Goal: Task Accomplishment & Management: Manage account settings

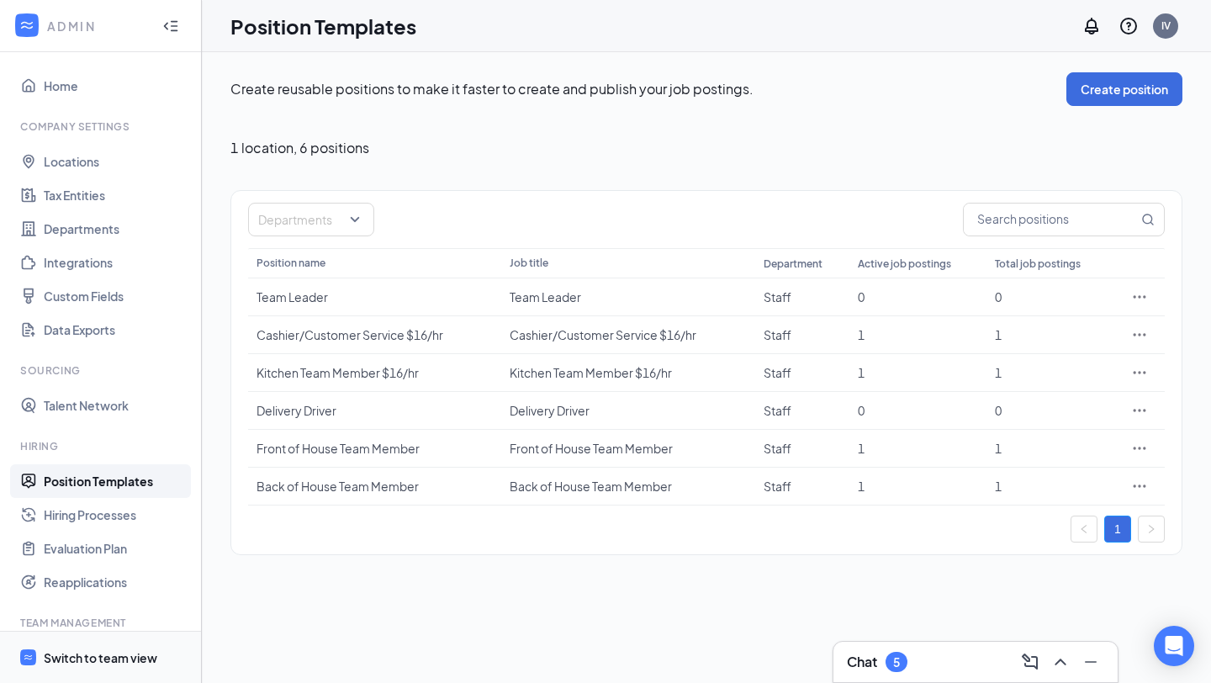
click at [68, 610] on span "Switch to team view" at bounding box center [116, 657] width 144 height 51
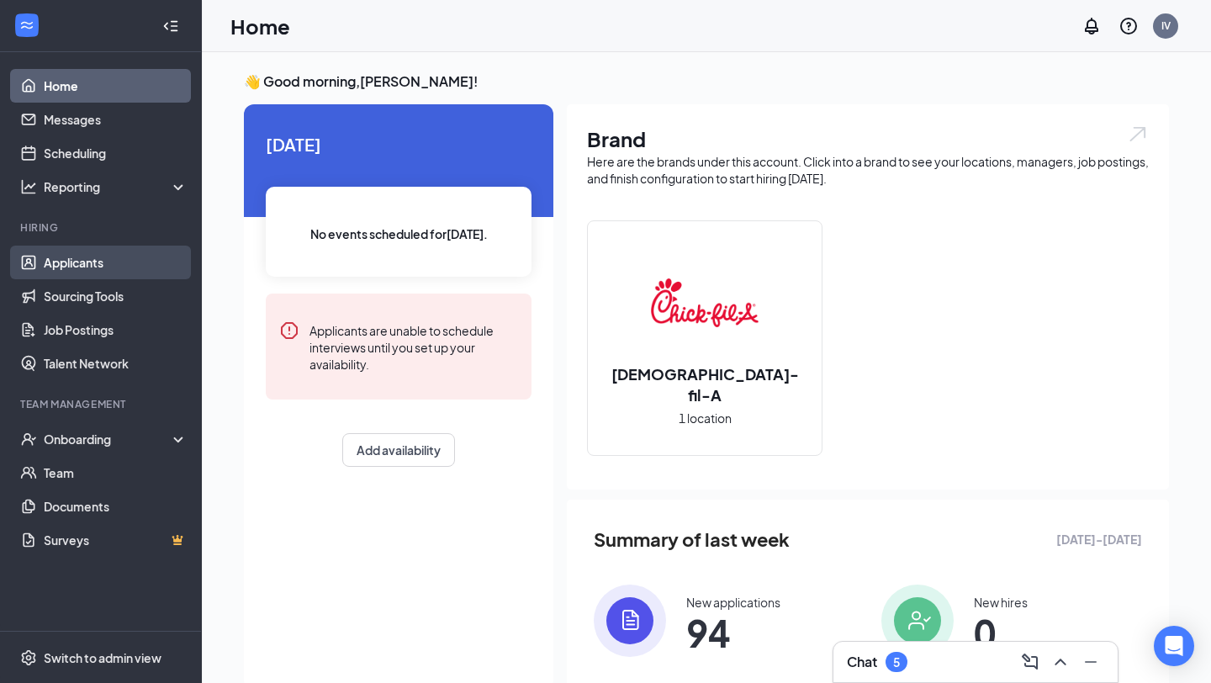
click at [130, 248] on link "Applicants" at bounding box center [116, 263] width 144 height 34
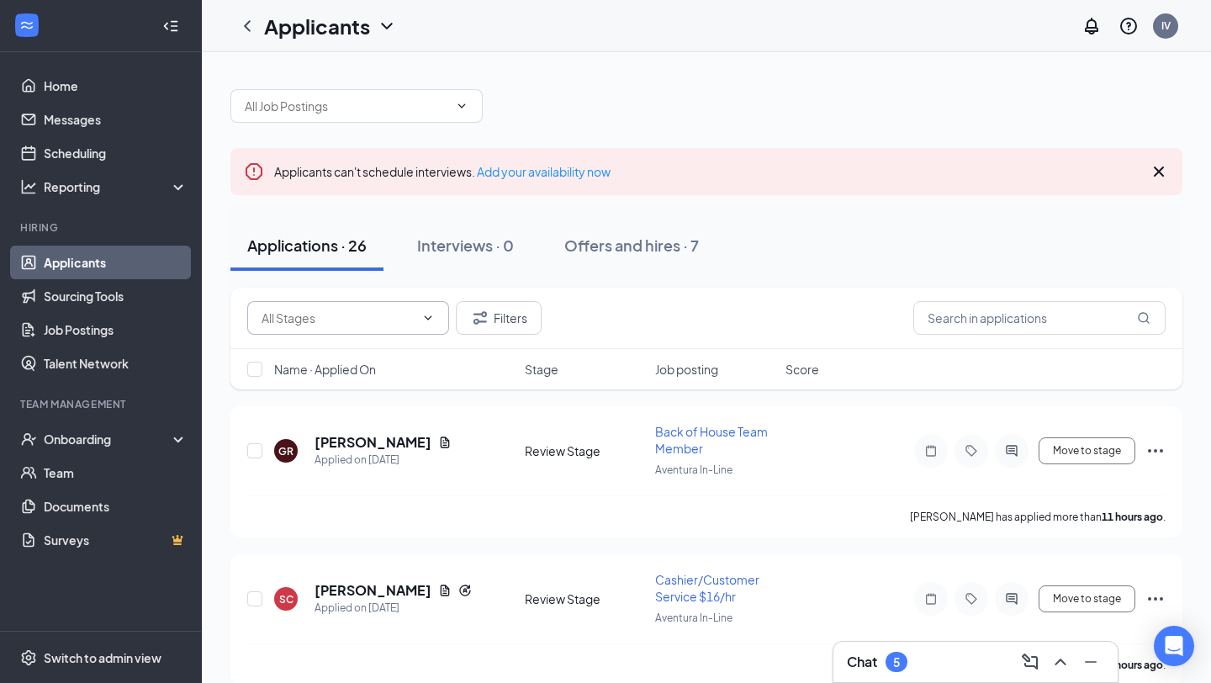
click at [418, 310] on span at bounding box center [348, 318] width 202 height 34
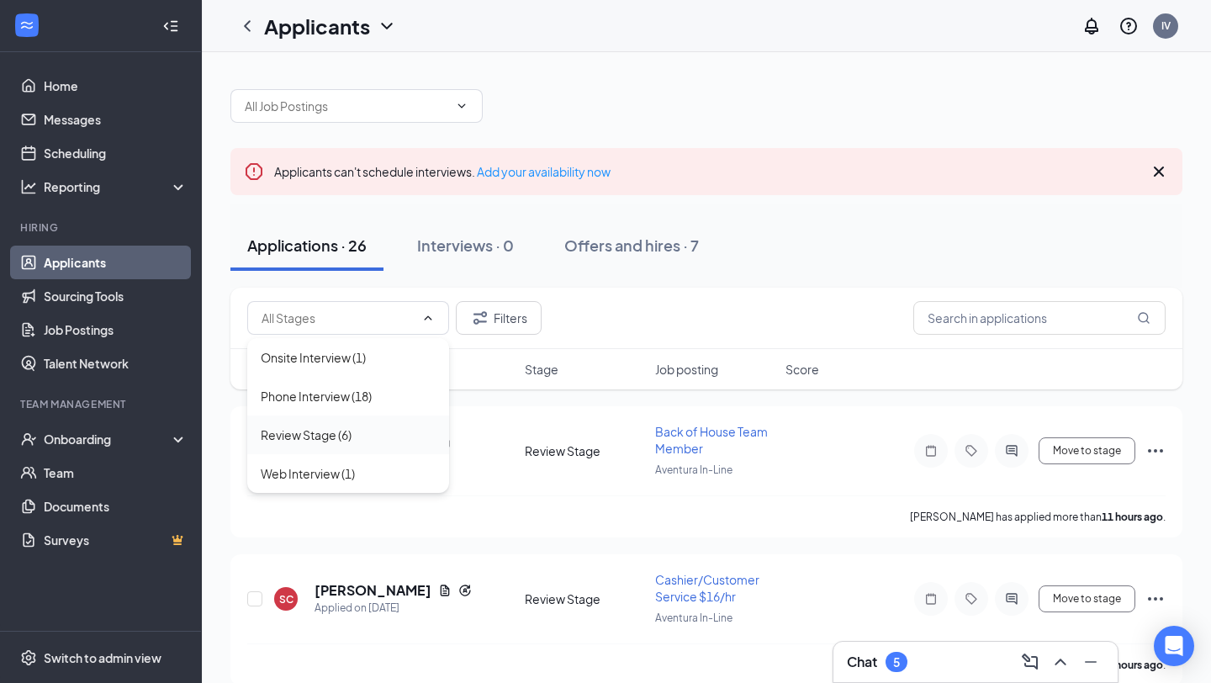
click at [379, 439] on div "Review Stage (6)" at bounding box center [348, 435] width 175 height 19
type input "Review Stage (6)"
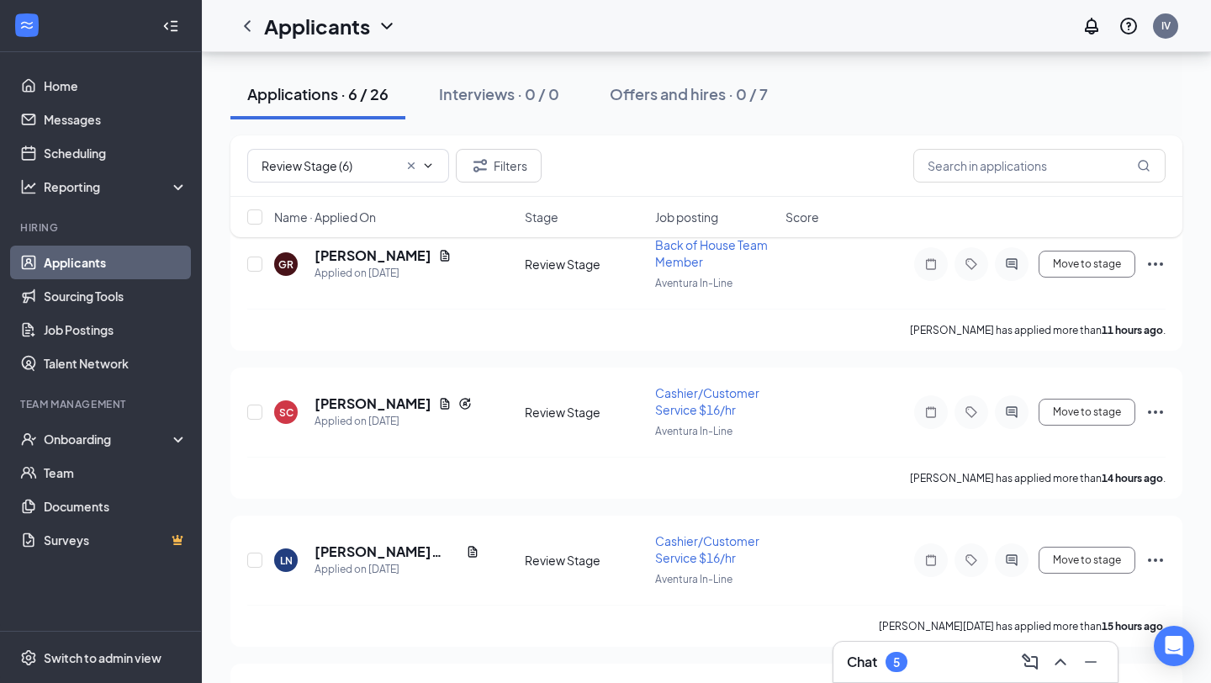
scroll to position [196, 0]
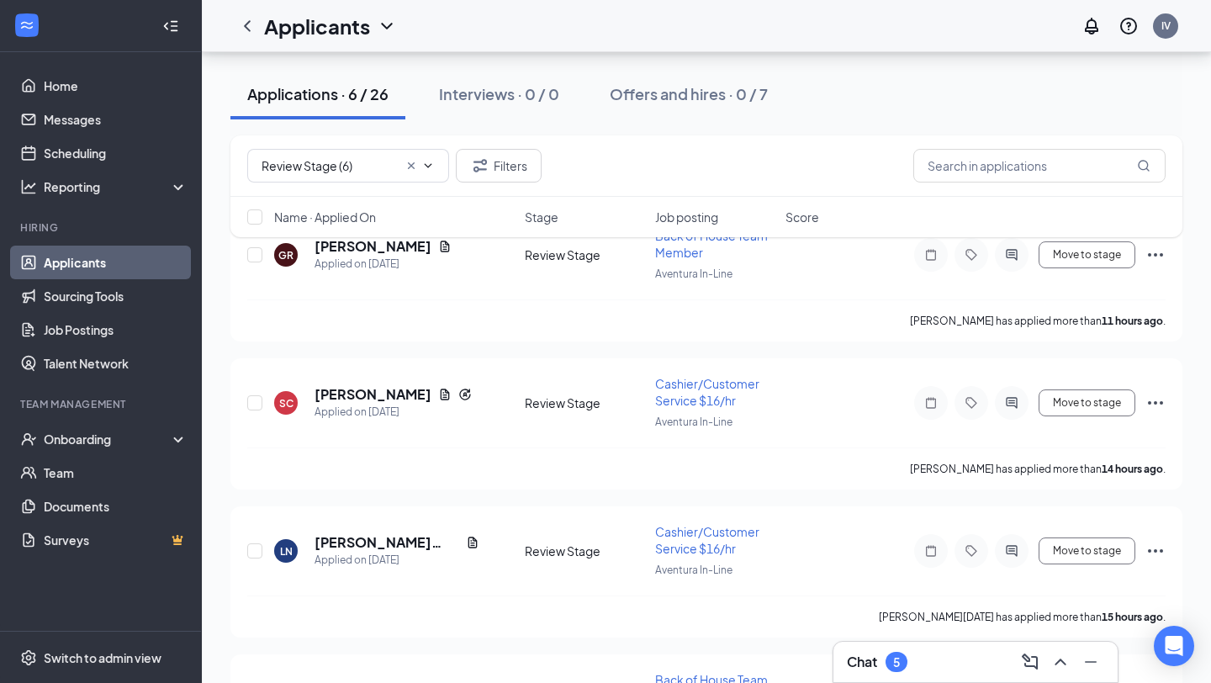
click at [357, 249] on div "Review Stage (6) Filters Name · Applied On Stage Job posting Score" at bounding box center [706, 194] width 952 height 119
click at [347, 250] on div "Review Stage (6) Filters Name · Applied On Stage Job posting Score" at bounding box center [706, 194] width 952 height 119
click at [325, 242] on div "Review Stage (6) Filters Name · Applied On Stage Job posting Score" at bounding box center [706, 194] width 952 height 119
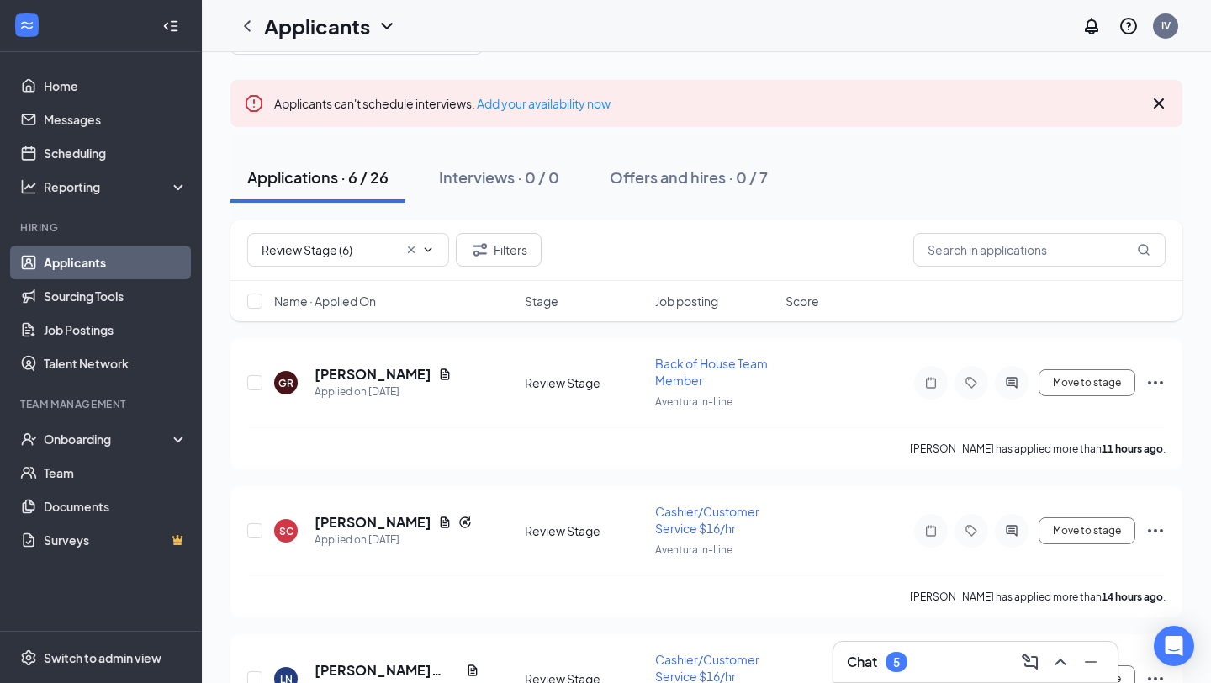
scroll to position [0, 0]
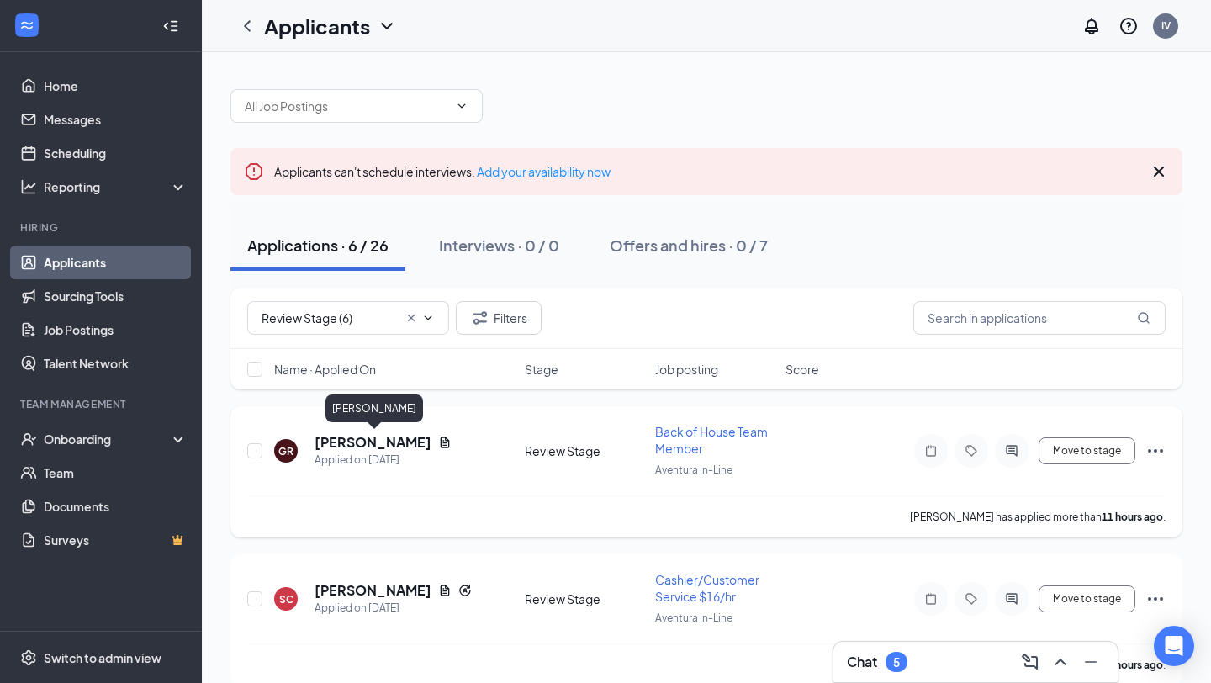
click at [374, 446] on h5 "[PERSON_NAME]" at bounding box center [373, 442] width 117 height 19
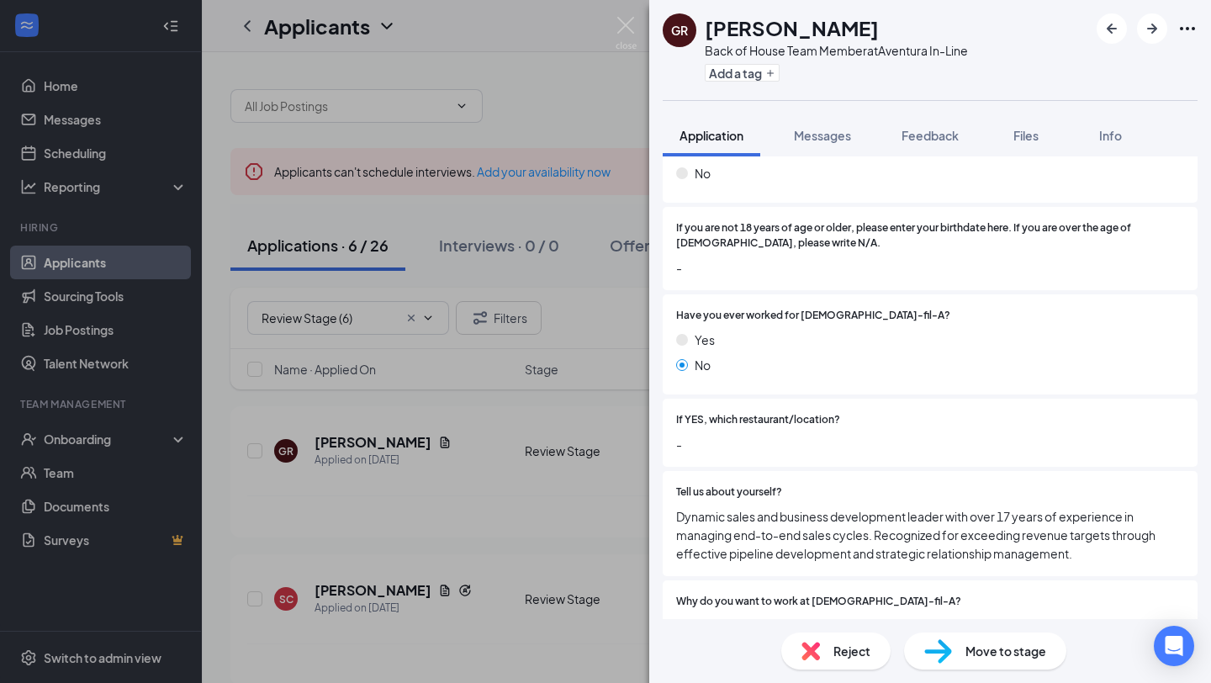
scroll to position [90, 0]
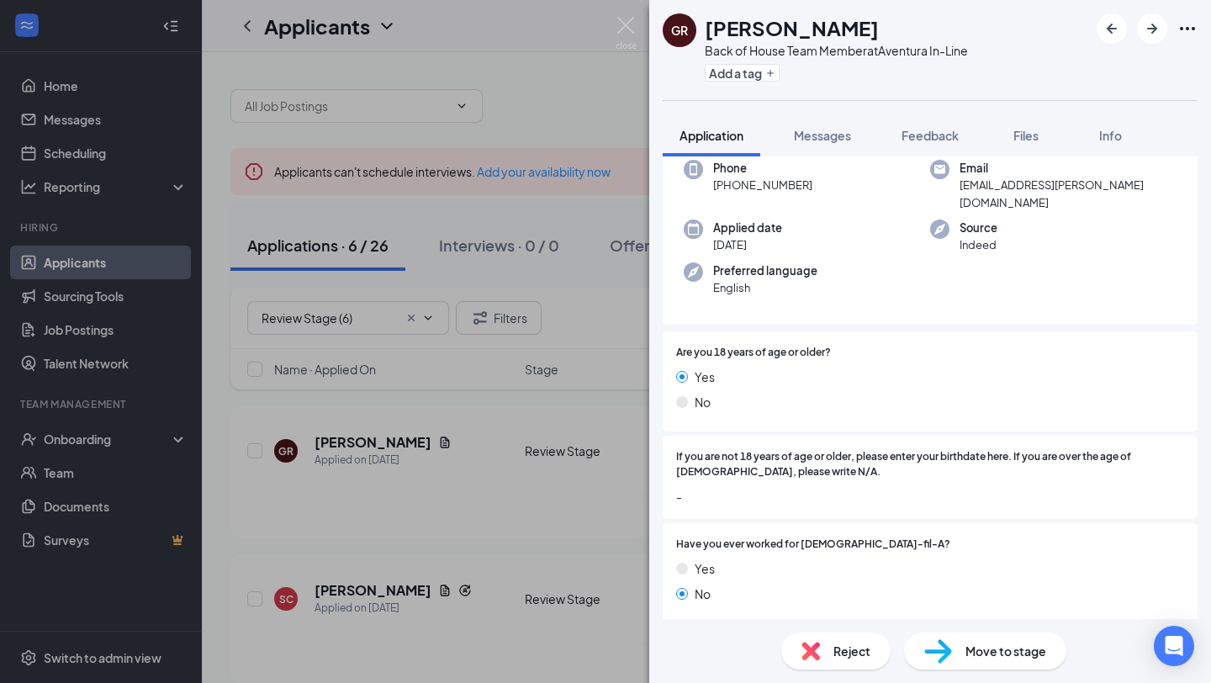
click at [755, 26] on h1 "[PERSON_NAME]" at bounding box center [792, 27] width 174 height 29
copy h1 "[PERSON_NAME]"
click at [755, 26] on h1 "[PERSON_NAME]" at bounding box center [792, 27] width 174 height 29
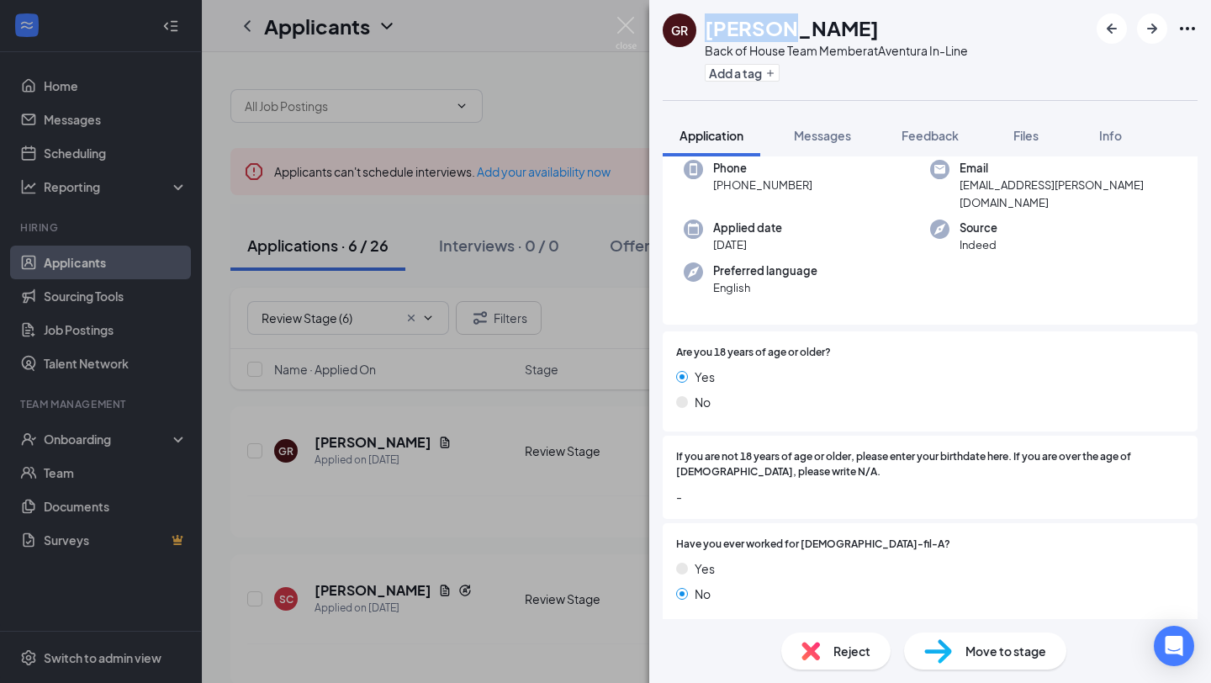
click at [755, 26] on h1 "[PERSON_NAME]" at bounding box center [792, 27] width 174 height 29
copy h1 "[PERSON_NAME]"
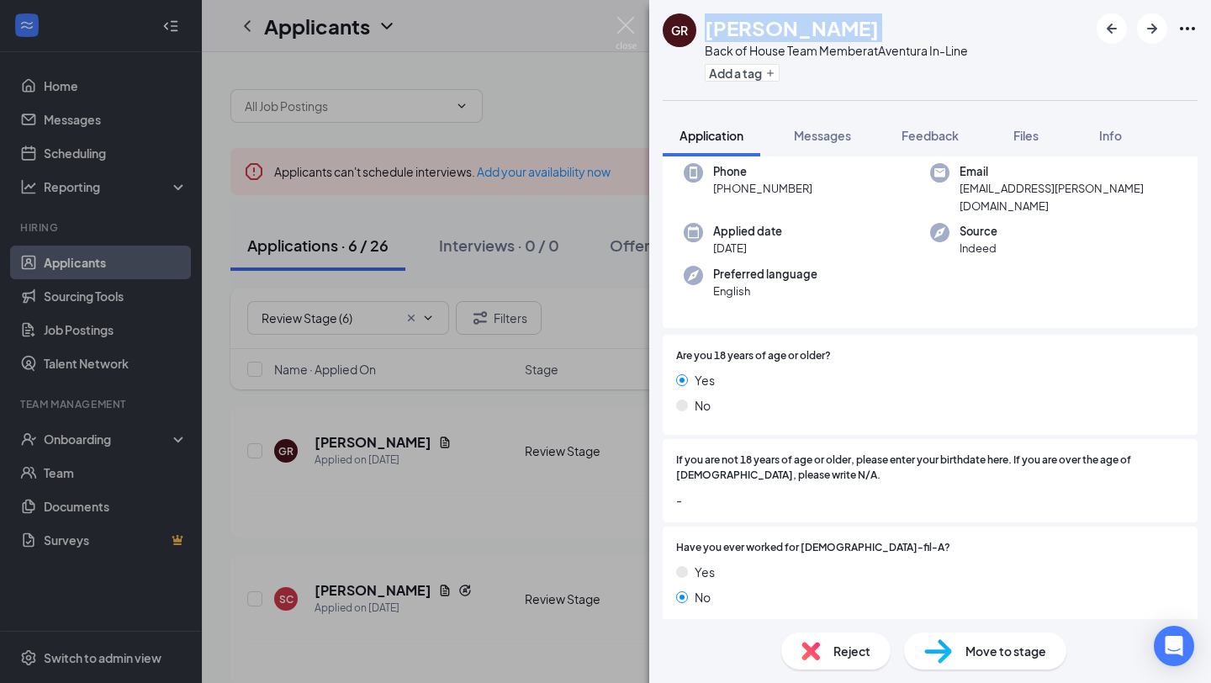
drag, startPoint x: 728, startPoint y: 188, endPoint x: 808, endPoint y: 187, distance: 79.9
click at [809, 189] on div "Phone [PHONE_NUMBER]" at bounding box center [807, 188] width 246 height 51
copy span "[PHONE_NUMBER]"
click at [924, 610] on img at bounding box center [938, 651] width 28 height 24
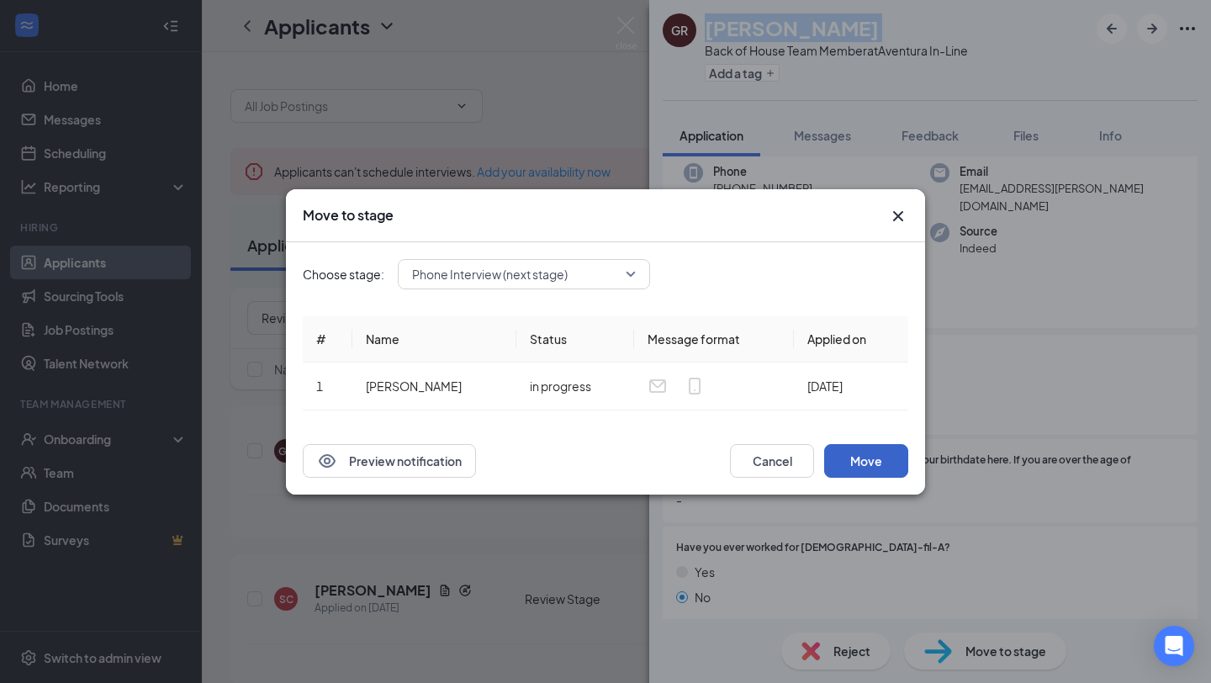
click at [882, 468] on button "Move" at bounding box center [866, 461] width 84 height 34
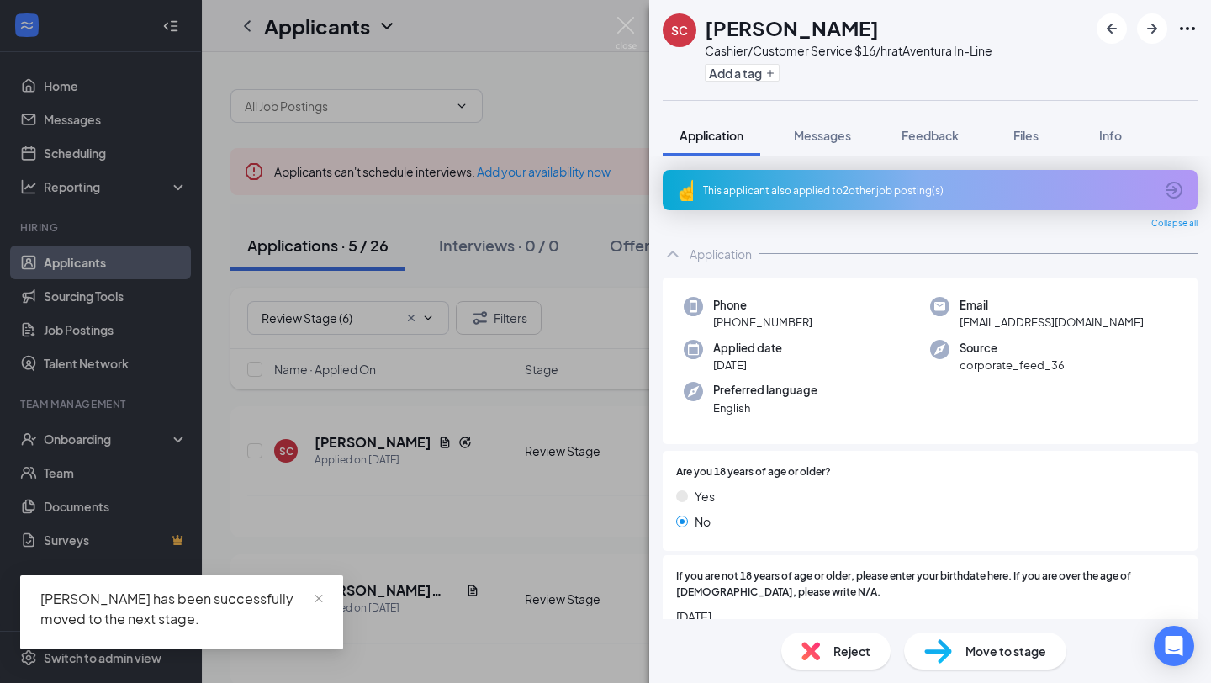
click at [749, 24] on h1 "[PERSON_NAME]" at bounding box center [792, 27] width 174 height 29
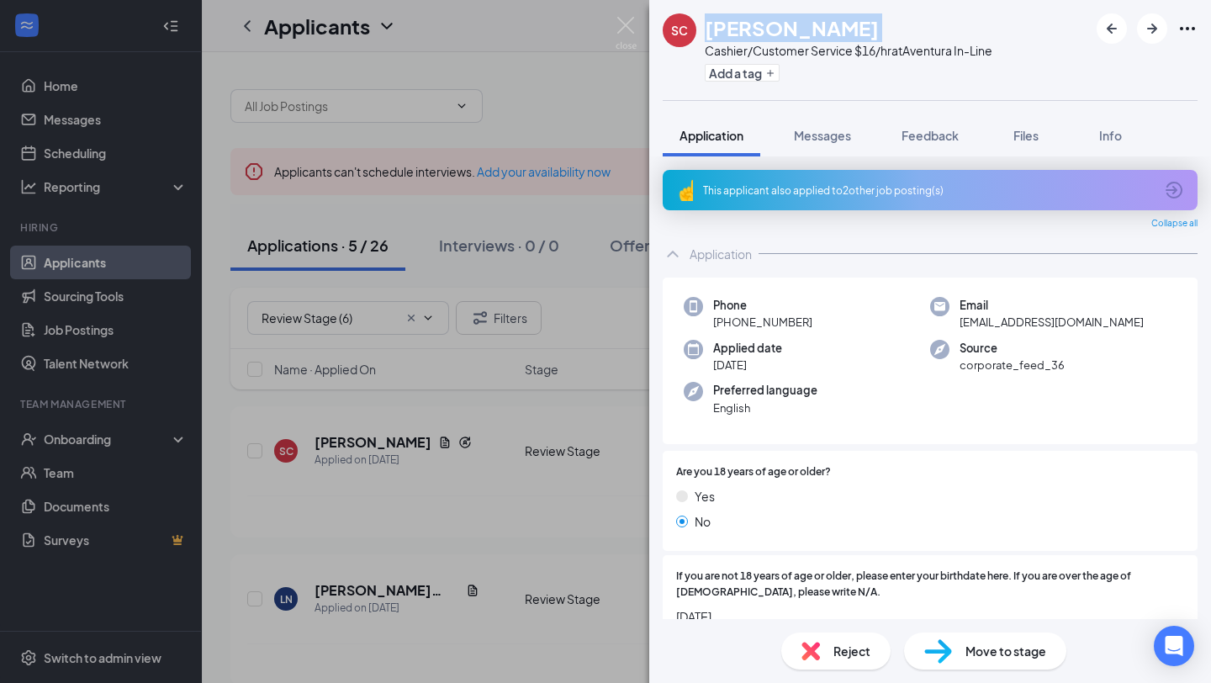
copy h1 "[PERSON_NAME]"
drag, startPoint x: 729, startPoint y: 322, endPoint x: 840, endPoint y: 322, distance: 111.0
click at [840, 322] on div "Phone [PHONE_NUMBER]" at bounding box center [807, 314] width 246 height 34
copy span "[PHONE_NUMBER]"
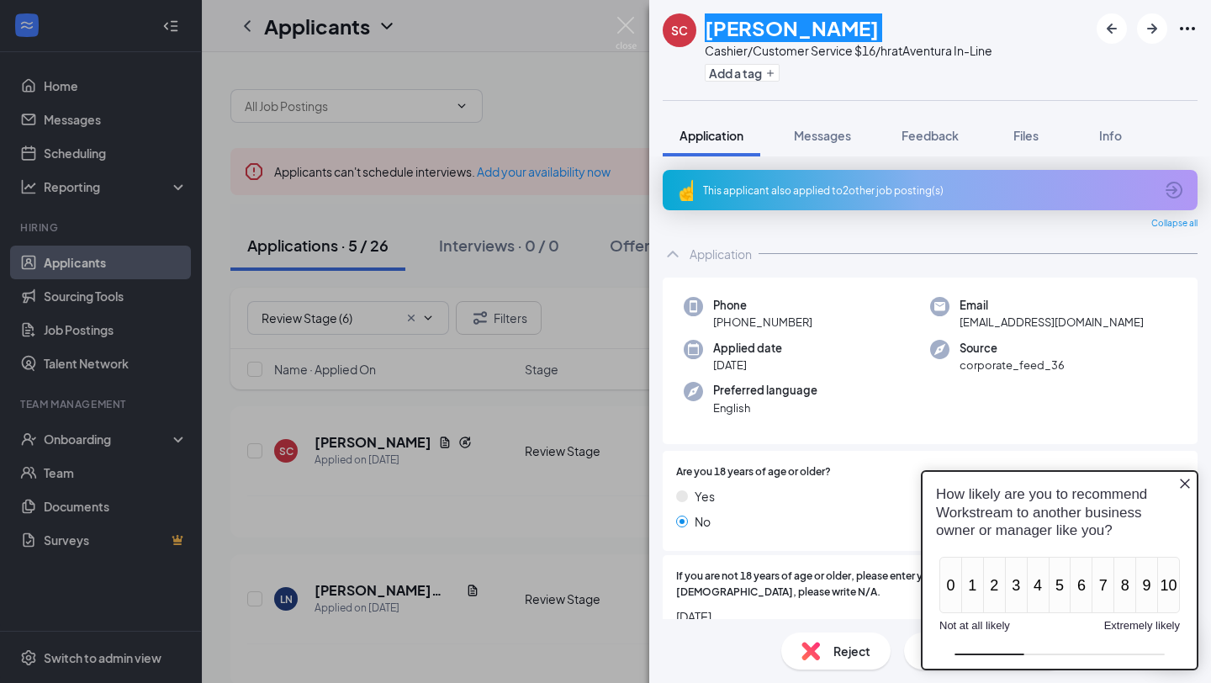
click at [1178, 495] on div "How likely are you to recommend Workstream to another business owner or manager…" at bounding box center [1059, 512] width 247 height 54
click at [1182, 478] on icon "Close button" at bounding box center [1184, 483] width 13 height 13
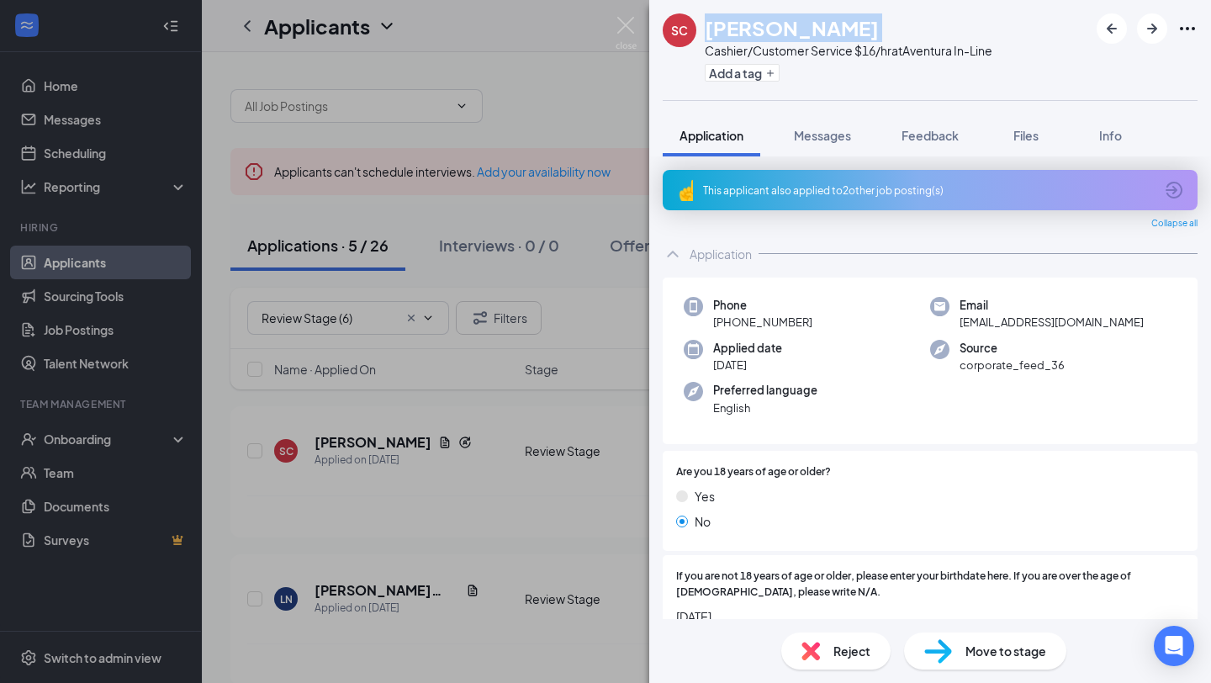
click at [1001, 610] on span "Move to stage" at bounding box center [1006, 651] width 81 height 19
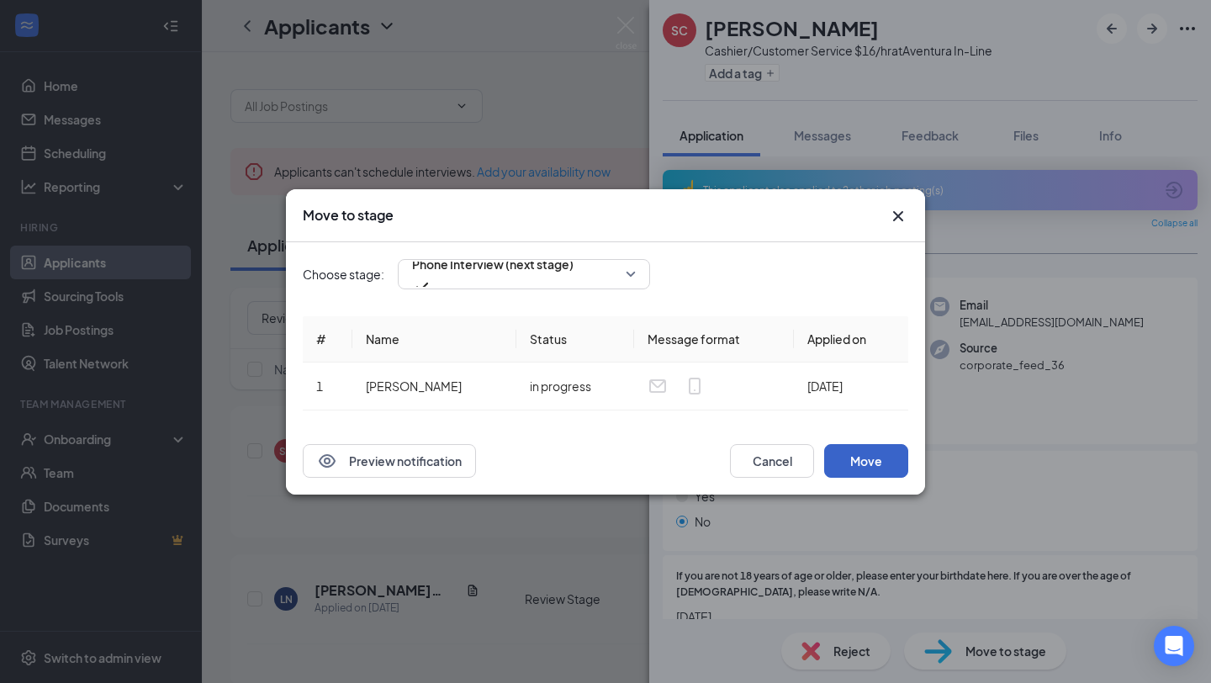
click at [867, 461] on button "Move" at bounding box center [866, 461] width 84 height 34
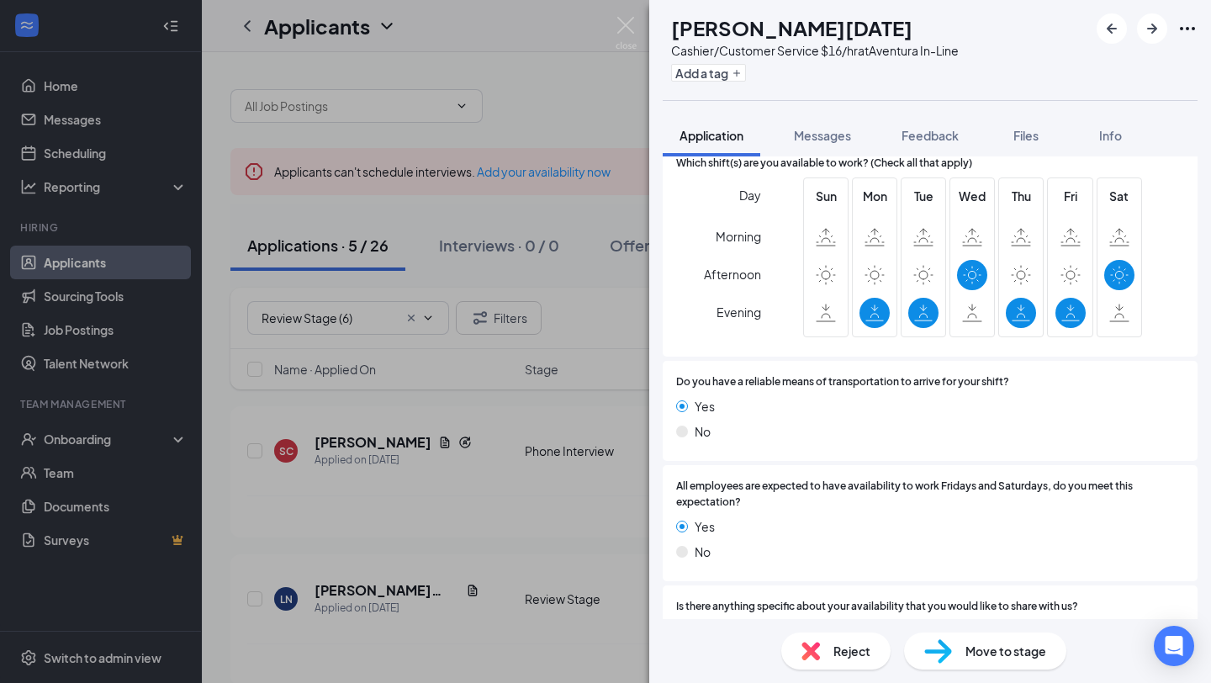
scroll to position [1821, 0]
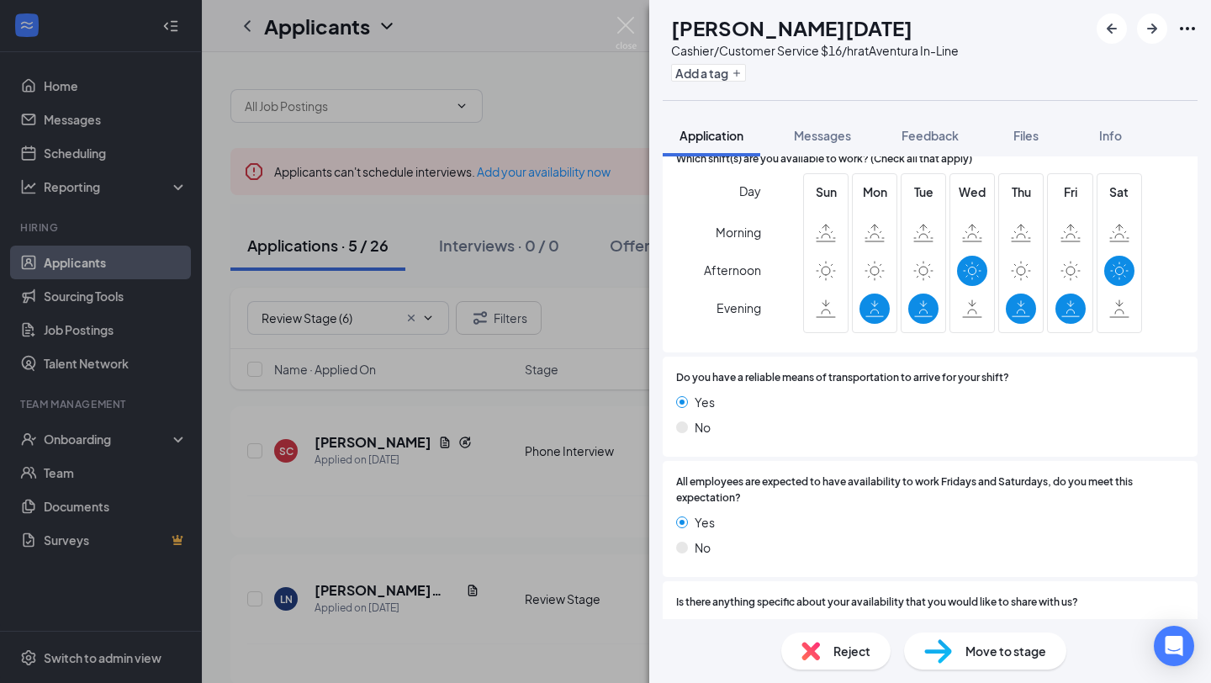
click at [818, 610] on img at bounding box center [811, 651] width 19 height 19
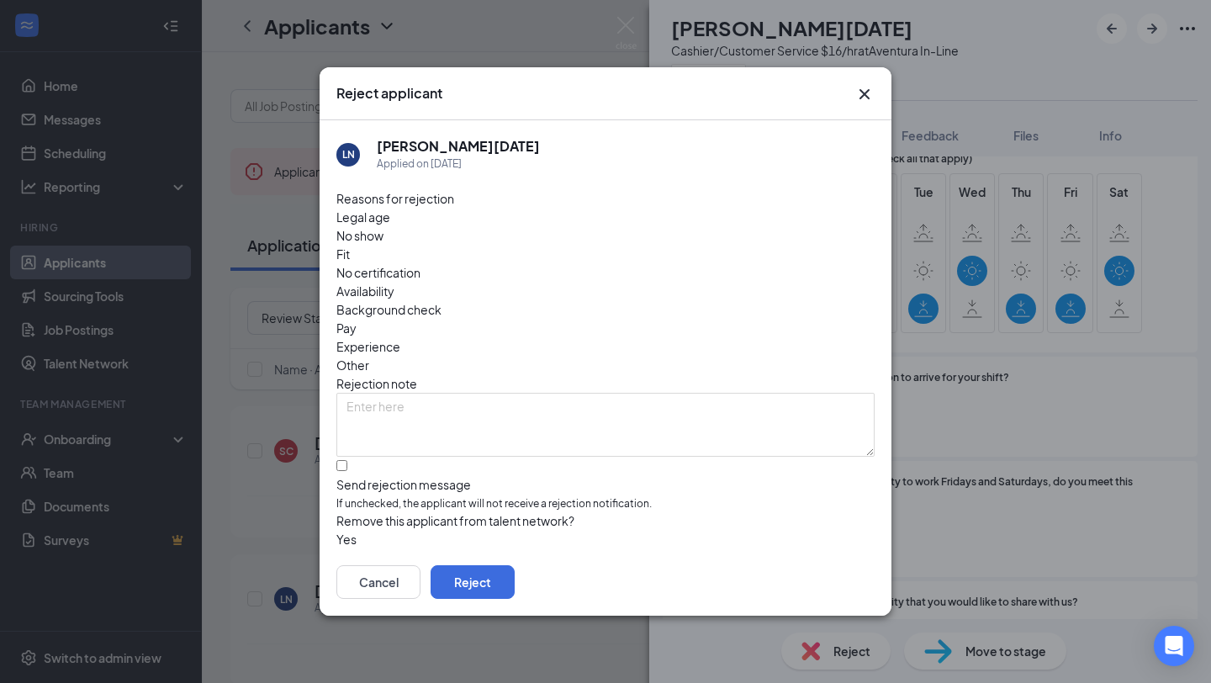
click at [821, 551] on div "Cancel Reject" at bounding box center [606, 581] width 572 height 67
click at [515, 565] on button "Reject" at bounding box center [473, 582] width 84 height 34
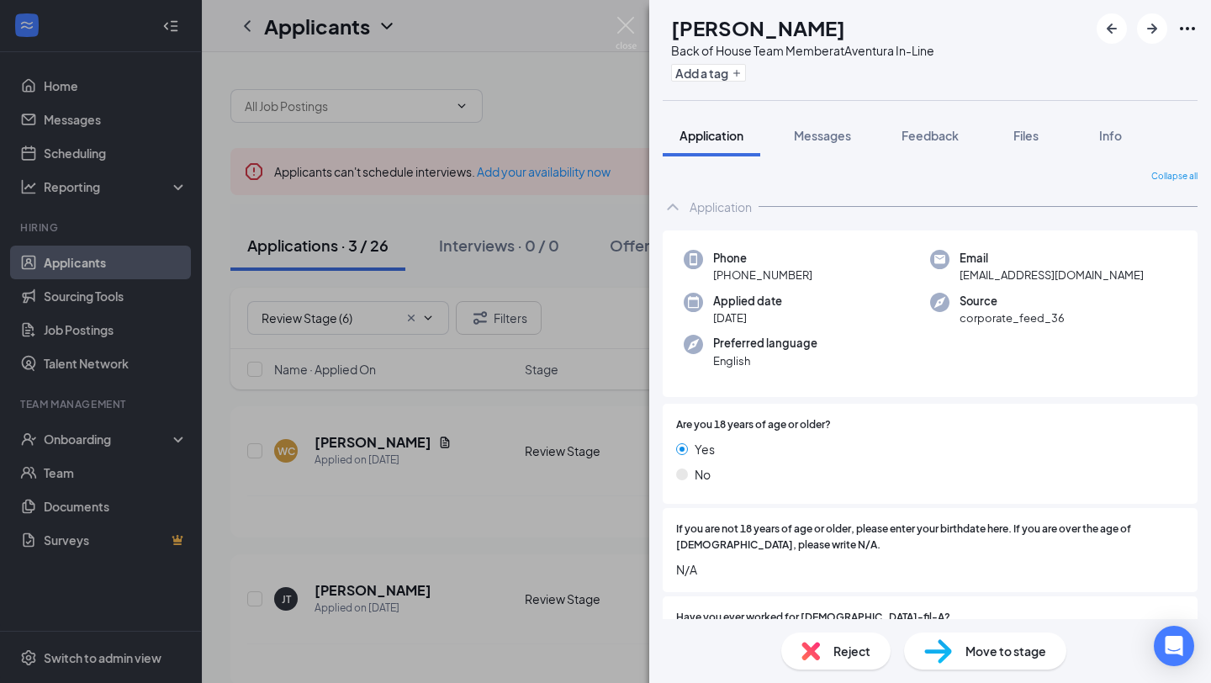
click at [817, 610] on img at bounding box center [811, 651] width 19 height 19
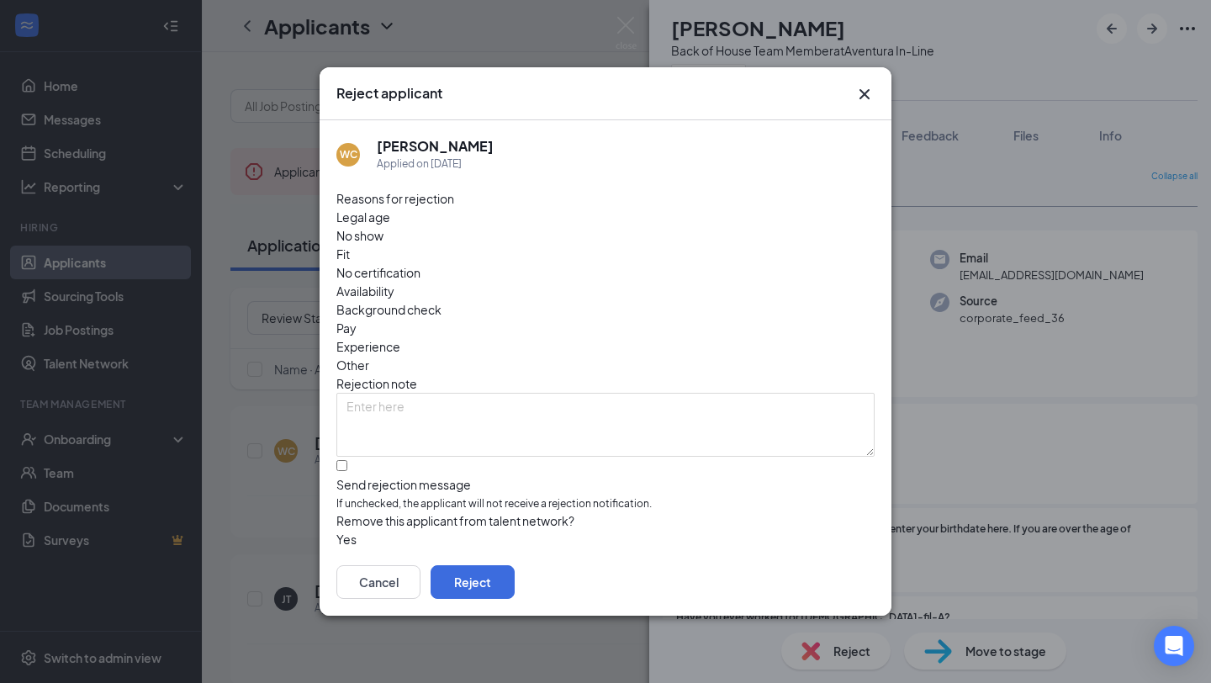
click at [808, 590] on div "Cancel Reject" at bounding box center [606, 581] width 572 height 67
click at [515, 565] on button "Reject" at bounding box center [473, 582] width 84 height 34
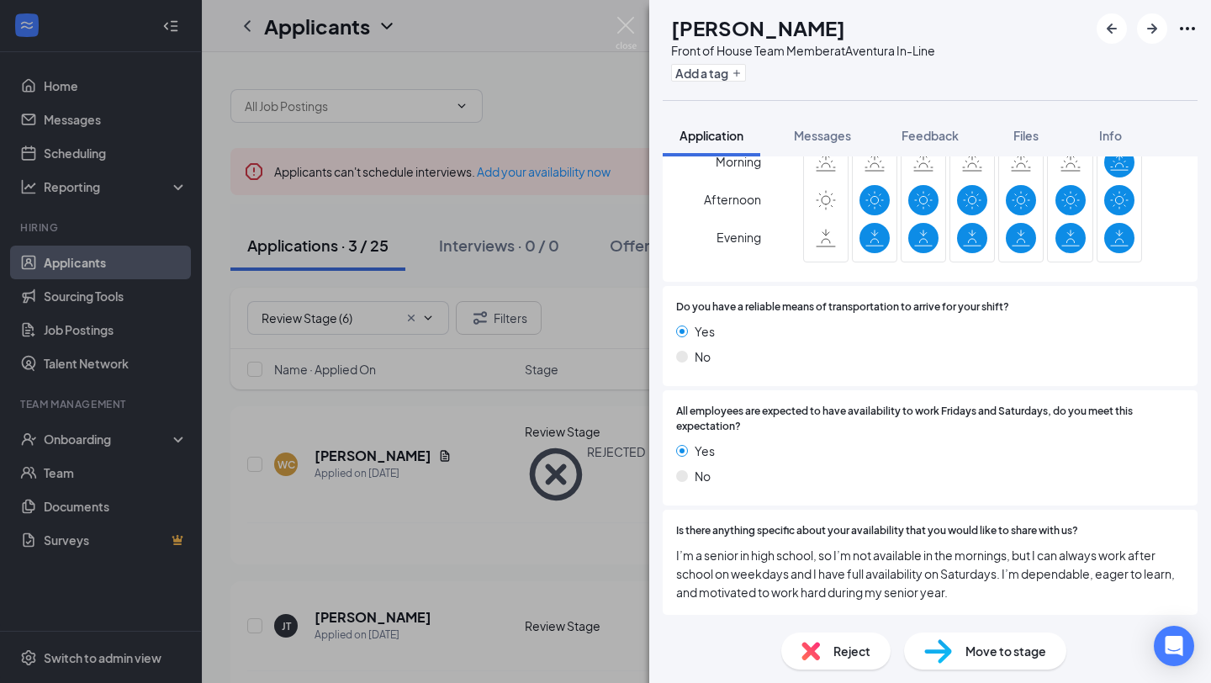
scroll to position [1806, 0]
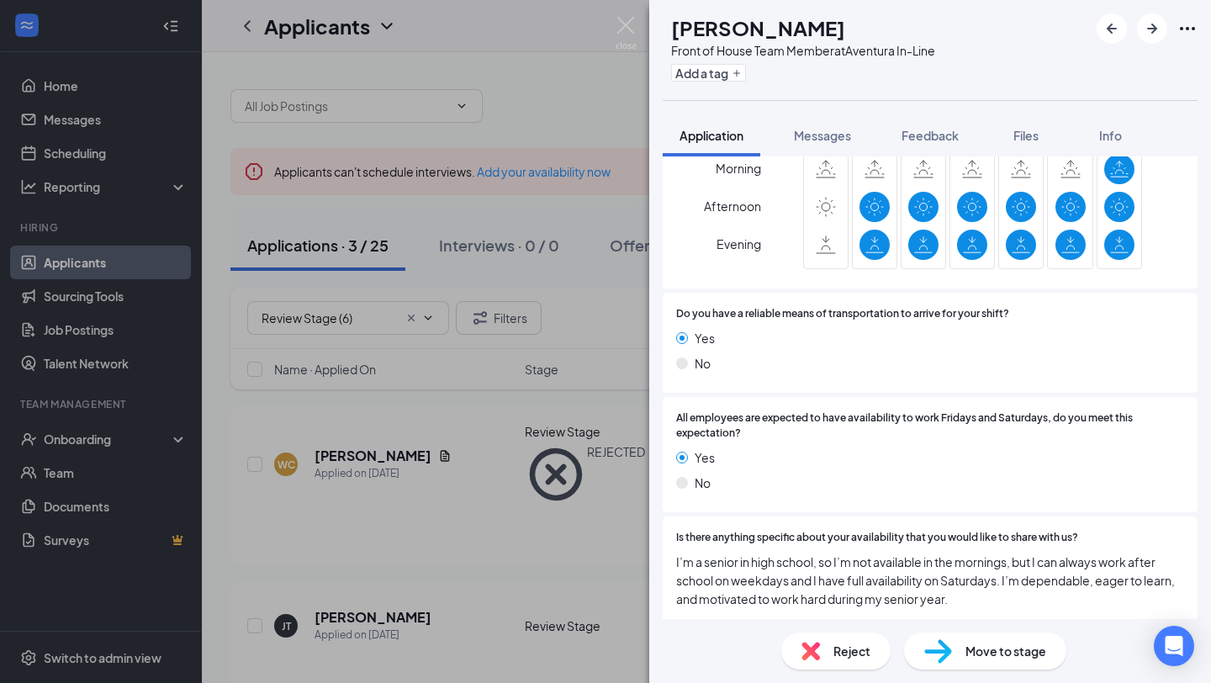
click at [839, 610] on span "Reject" at bounding box center [852, 651] width 37 height 19
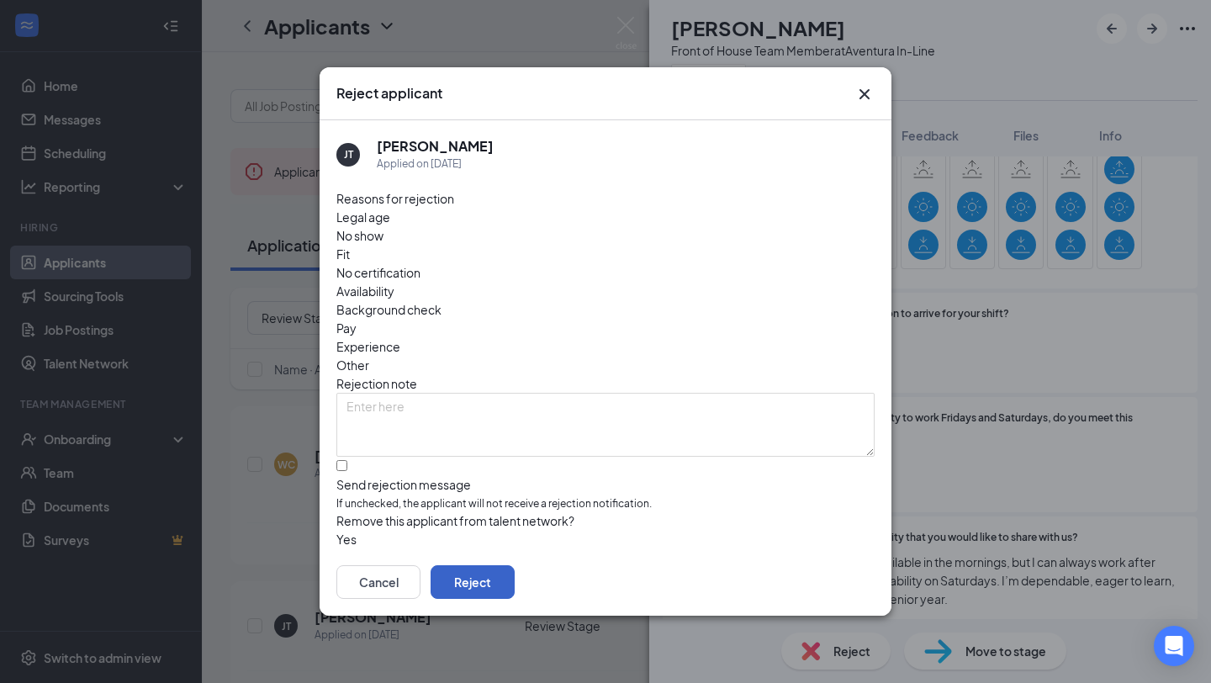
click at [515, 580] on button "Reject" at bounding box center [473, 582] width 84 height 34
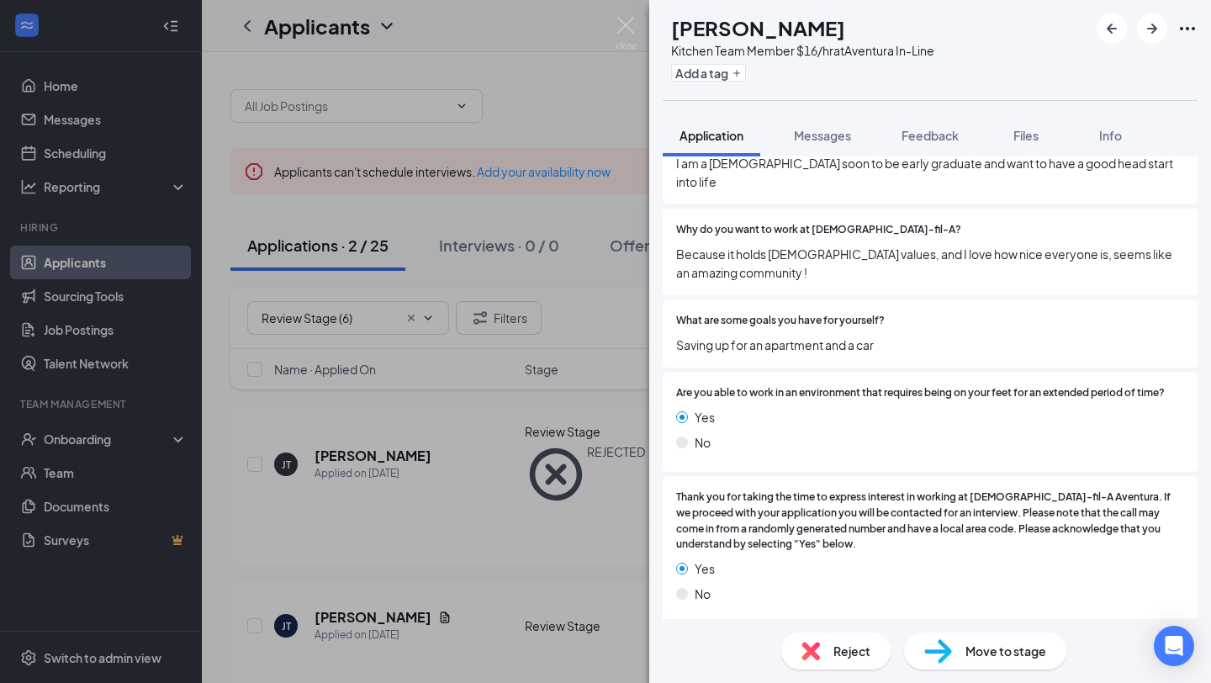
scroll to position [1580, 0]
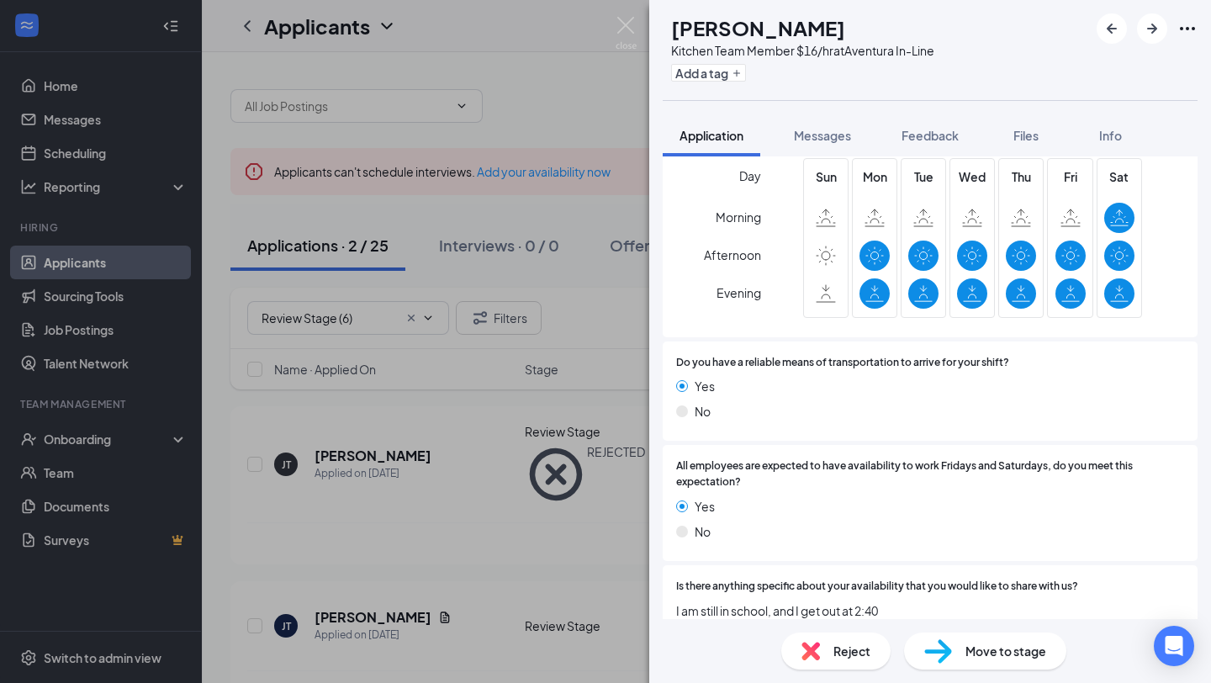
click at [825, 610] on div "Reject" at bounding box center [835, 651] width 109 height 37
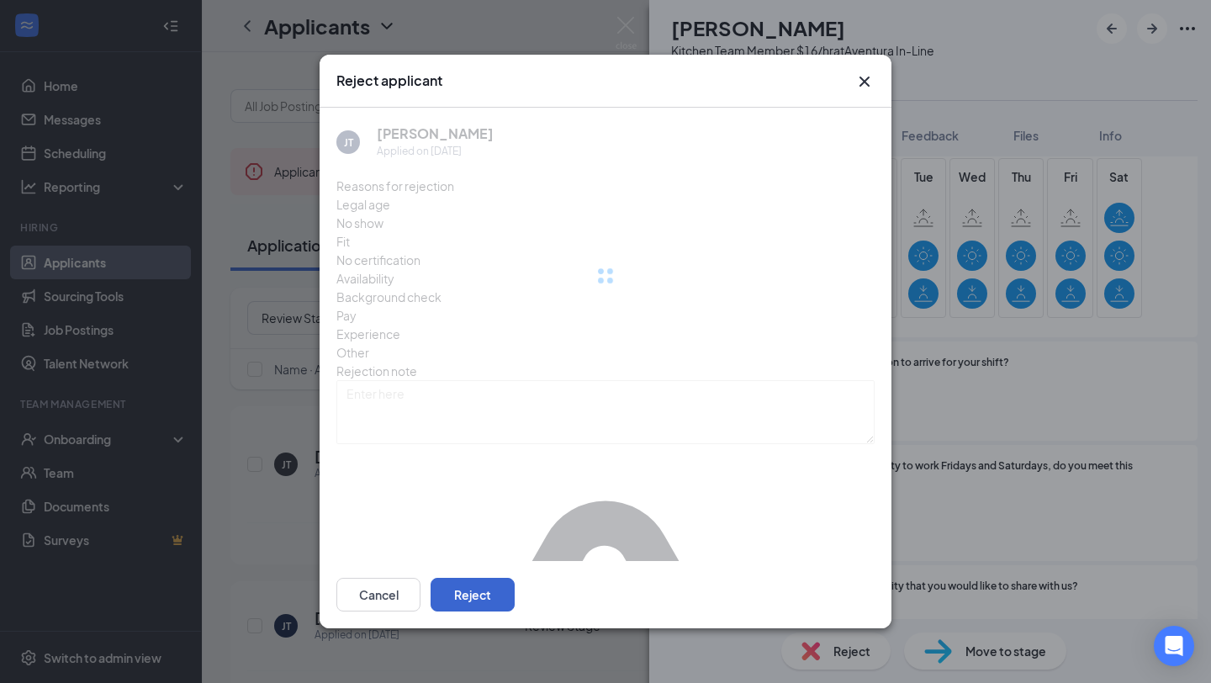
scroll to position [1572, 0]
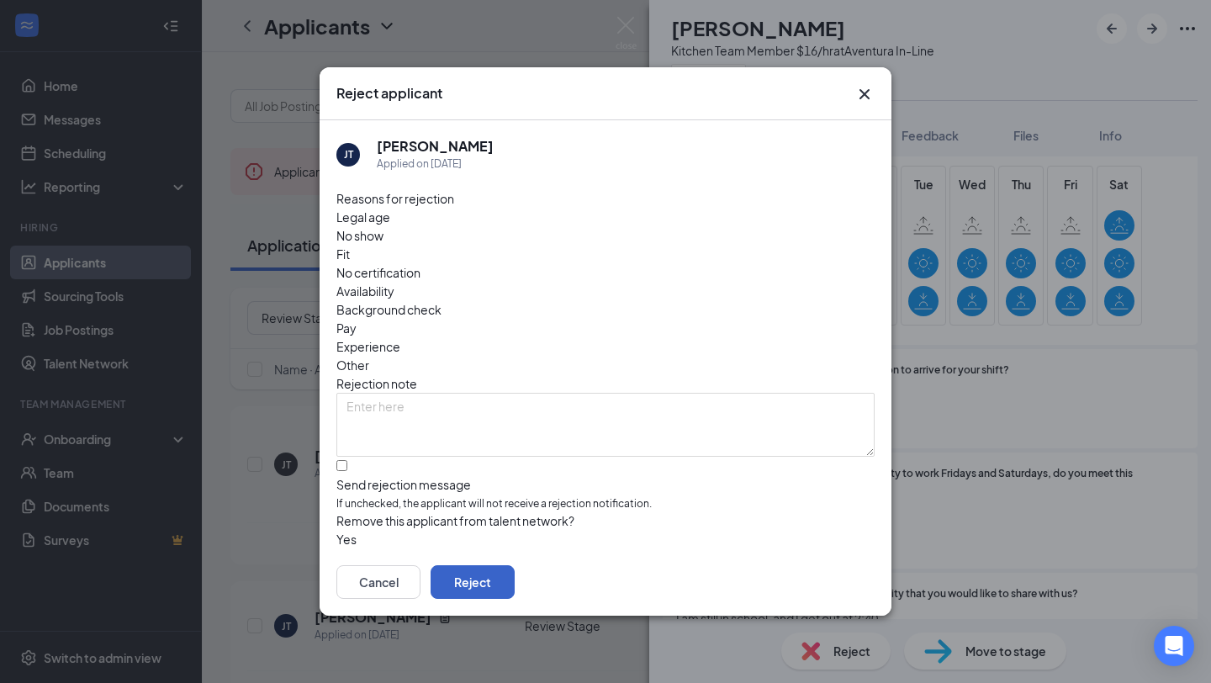
click at [515, 571] on button "Reject" at bounding box center [473, 582] width 84 height 34
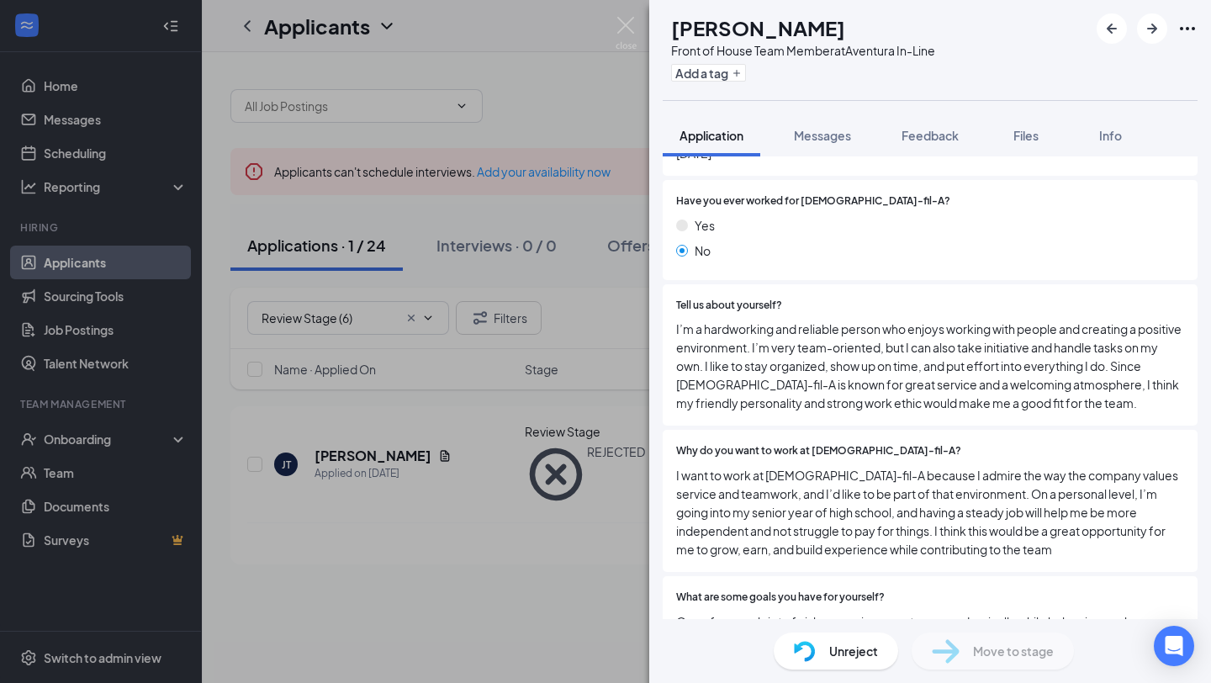
scroll to position [475, 0]
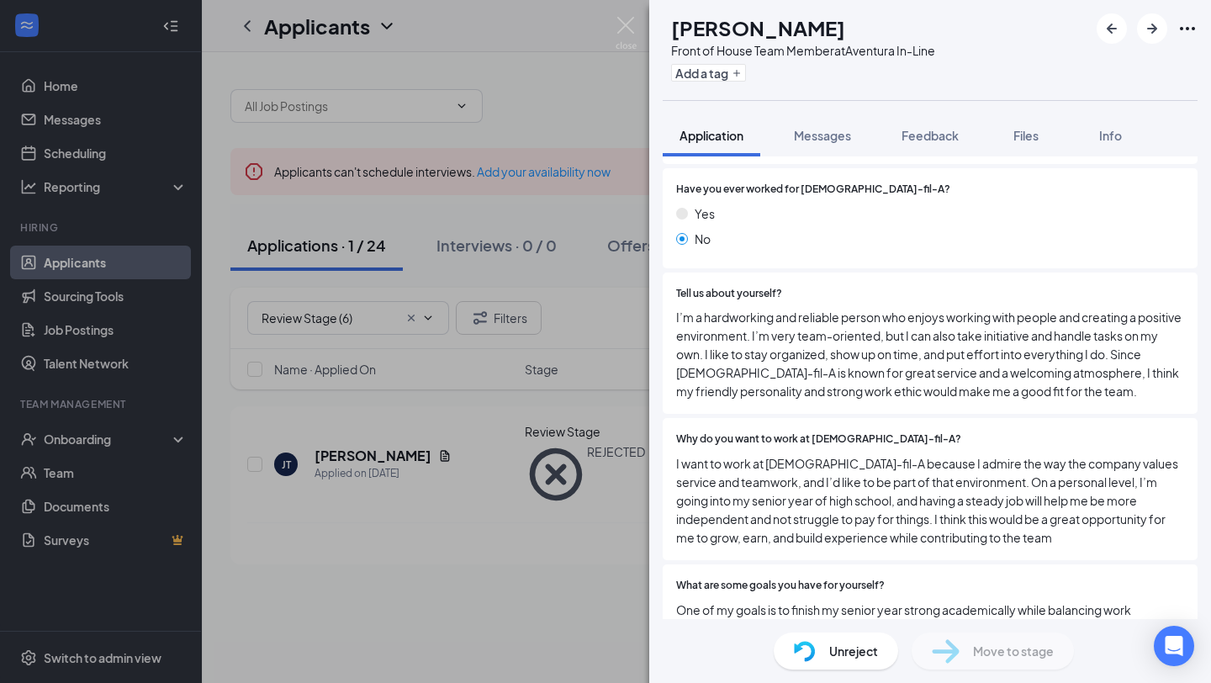
click at [564, 482] on div "[PERSON_NAME] Front of House Team Member at Aventura In-Line Add a tag Applicat…" at bounding box center [605, 341] width 1211 height 683
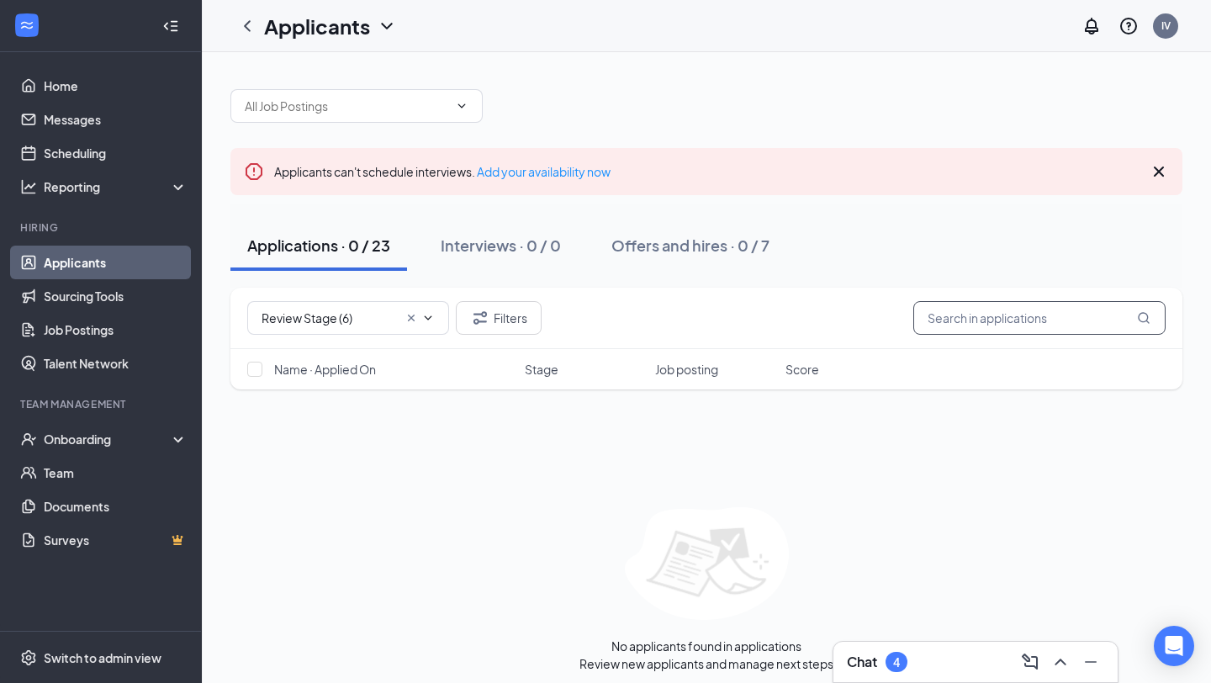
click at [954, 307] on input "text" at bounding box center [1040, 318] width 252 height 34
click at [407, 314] on icon "Cross" at bounding box center [411, 317] width 13 height 13
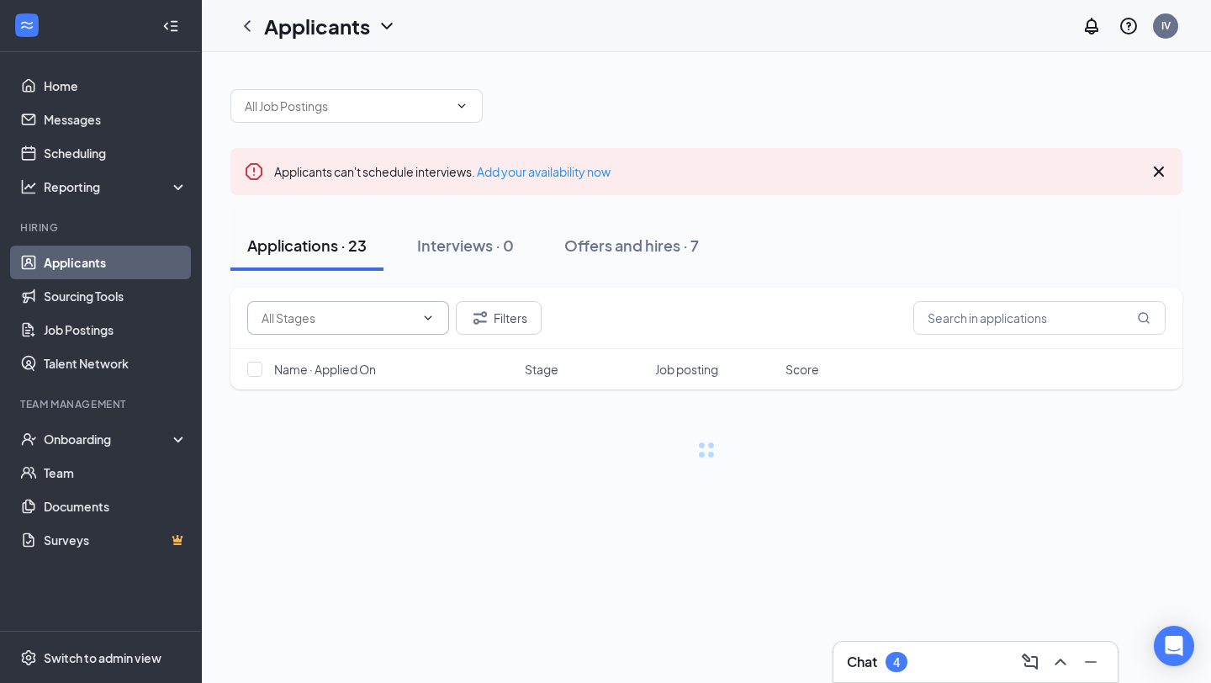
click at [407, 314] on input "text" at bounding box center [338, 318] width 153 height 19
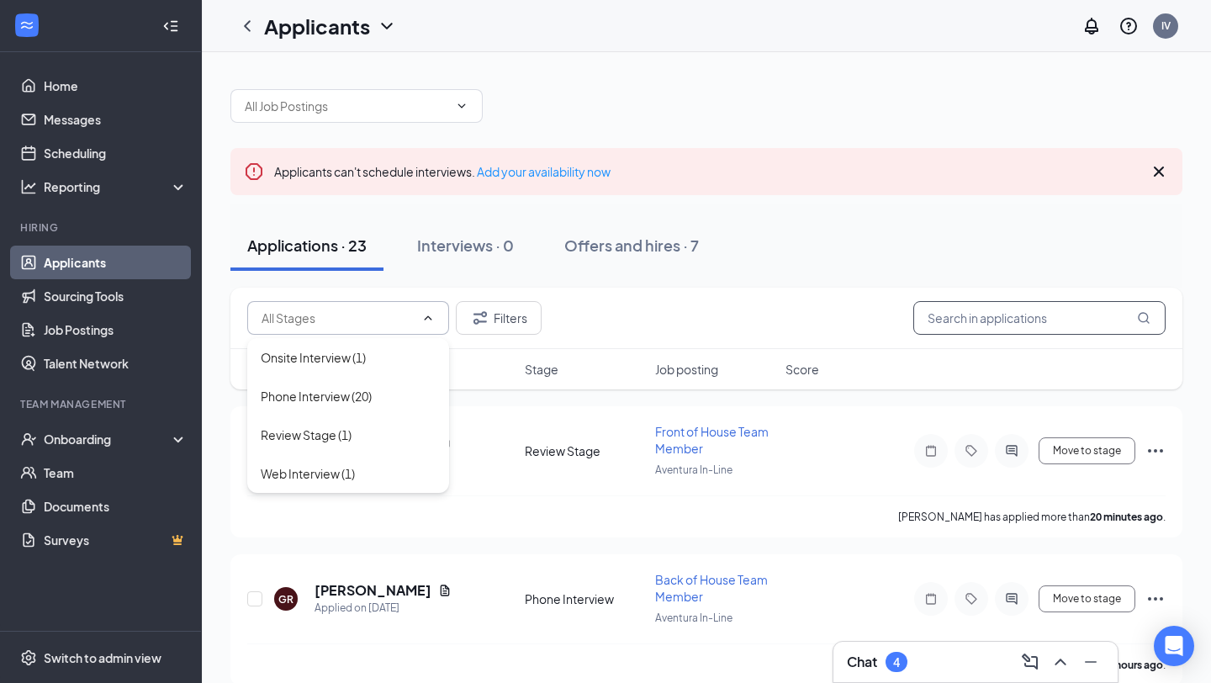
click at [974, 310] on input "text" at bounding box center [1040, 318] width 252 height 34
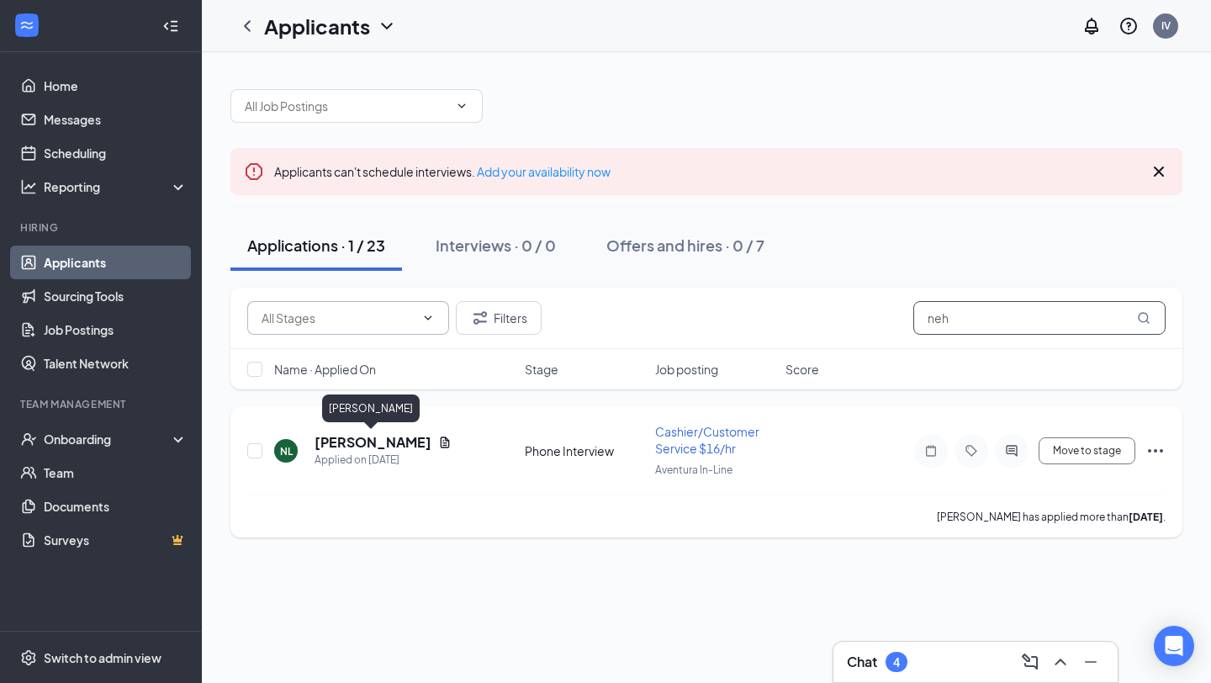
type input "neh"
click at [396, 437] on h5 "[PERSON_NAME]" at bounding box center [373, 442] width 117 height 19
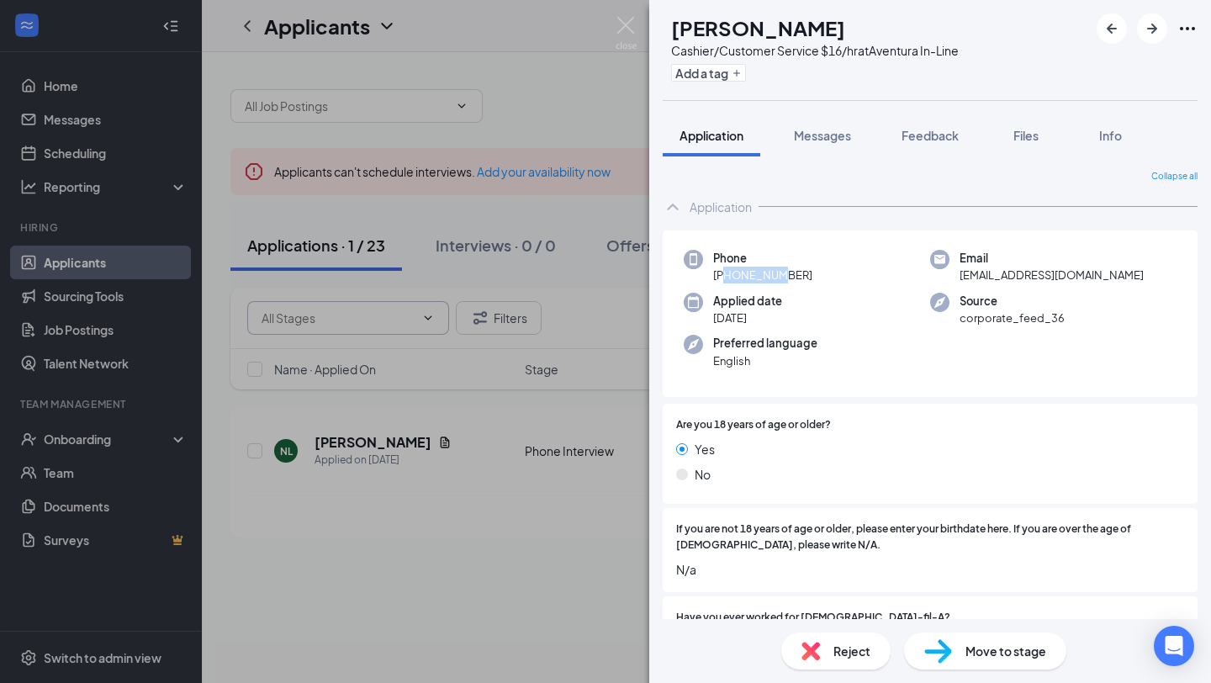
drag, startPoint x: 727, startPoint y: 277, endPoint x: 764, endPoint y: 273, distance: 37.2
click at [764, 274] on span "[PHONE_NUMBER]" at bounding box center [762, 275] width 99 height 17
click at [1002, 283] on span "[EMAIL_ADDRESS][DOMAIN_NAME]" at bounding box center [1052, 275] width 184 height 17
click at [1001, 277] on span "[EMAIL_ADDRESS][DOMAIN_NAME]" at bounding box center [1052, 275] width 184 height 17
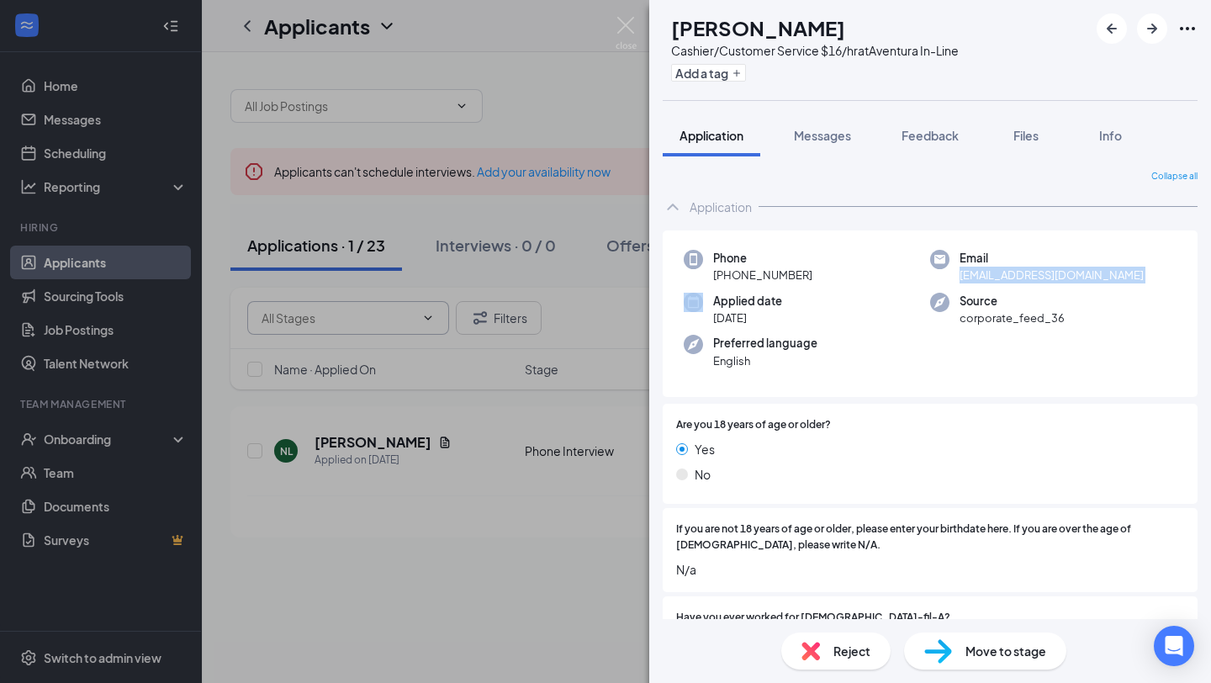
click at [1001, 277] on span "[EMAIL_ADDRESS][DOMAIN_NAME]" at bounding box center [1052, 275] width 184 height 17
copy span "[EMAIL_ADDRESS][DOMAIN_NAME]"
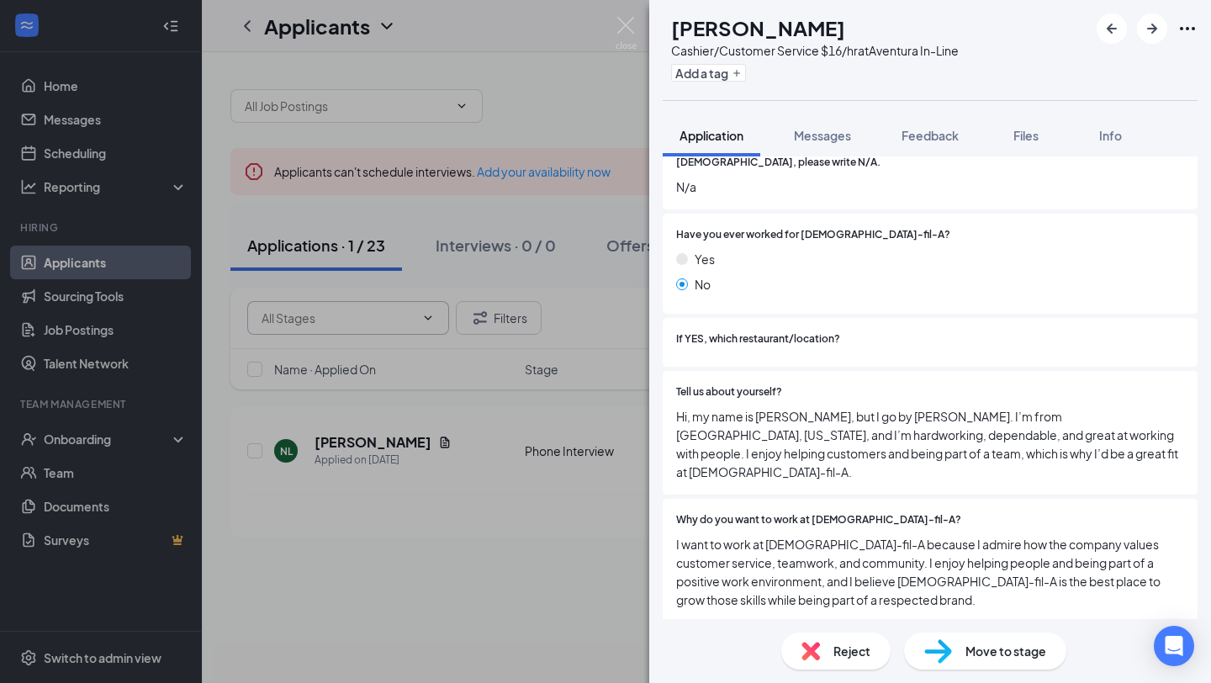
scroll to position [483, 0]
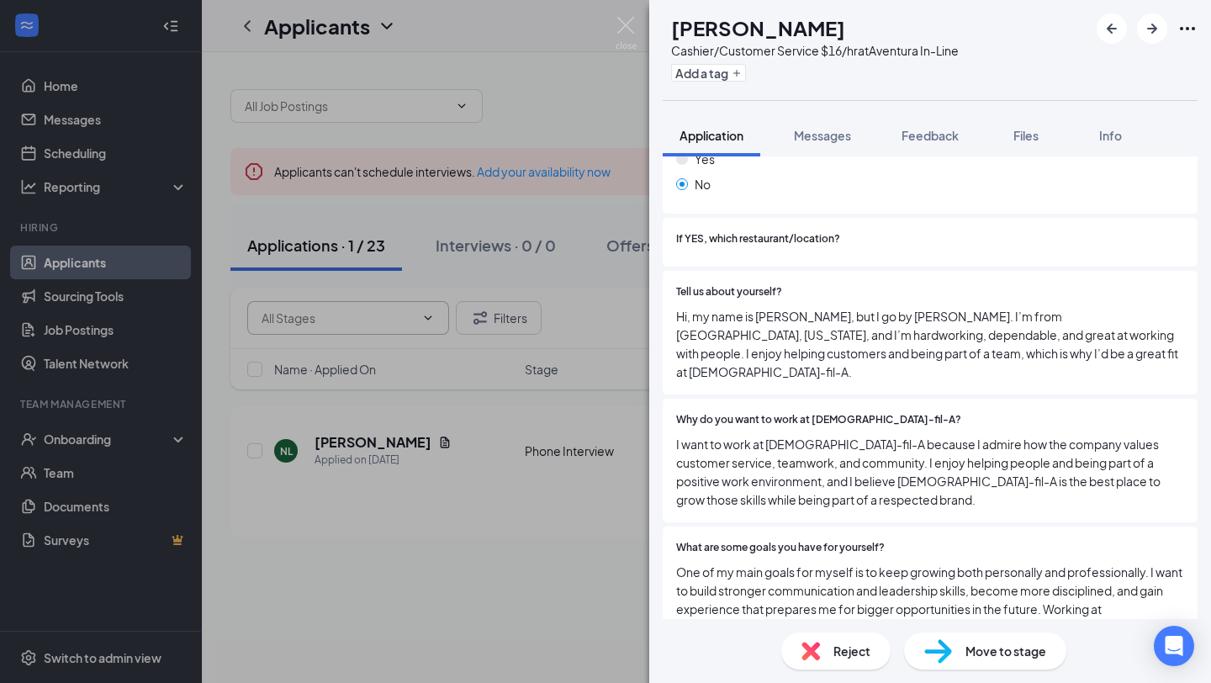
click at [970, 610] on div "Move to stage" at bounding box center [985, 651] width 162 height 37
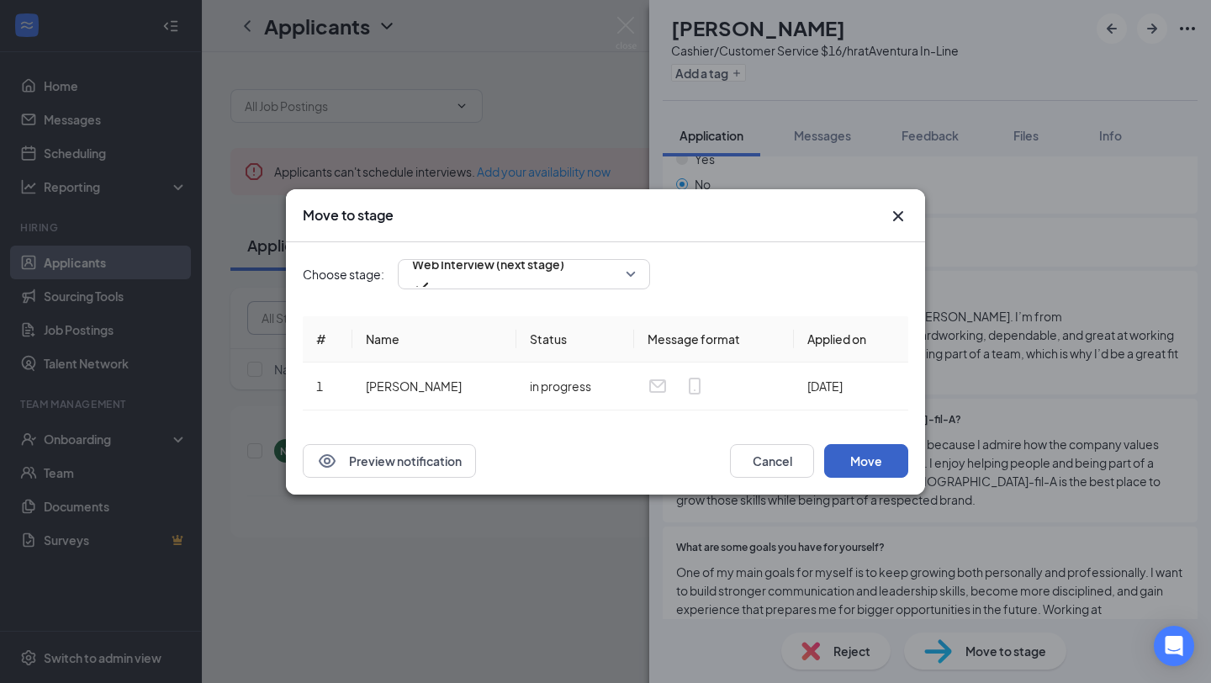
click at [829, 461] on button "Move" at bounding box center [866, 461] width 84 height 34
